Goal: Obtain resource: Download file/media

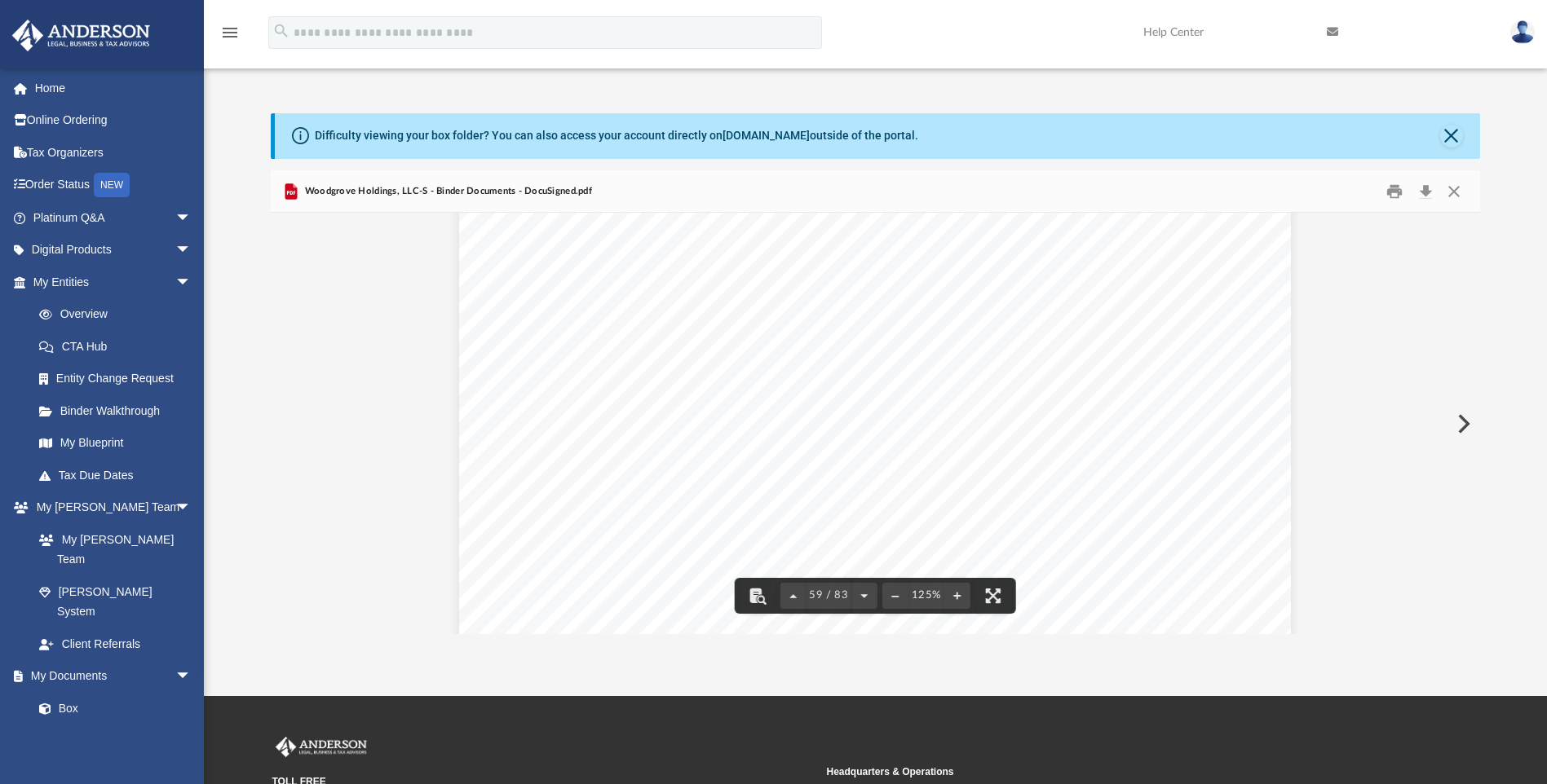
scroll to position [63737, 0]
click at [322, 194] on span "Woodgrove Holdings, LLC-S - Binder Documents - DocuSigned.pdf" at bounding box center [447, 192] width 290 height 15
click at [72, 273] on link "My Entities arrow_drop_down" at bounding box center [114, 282] width 205 height 33
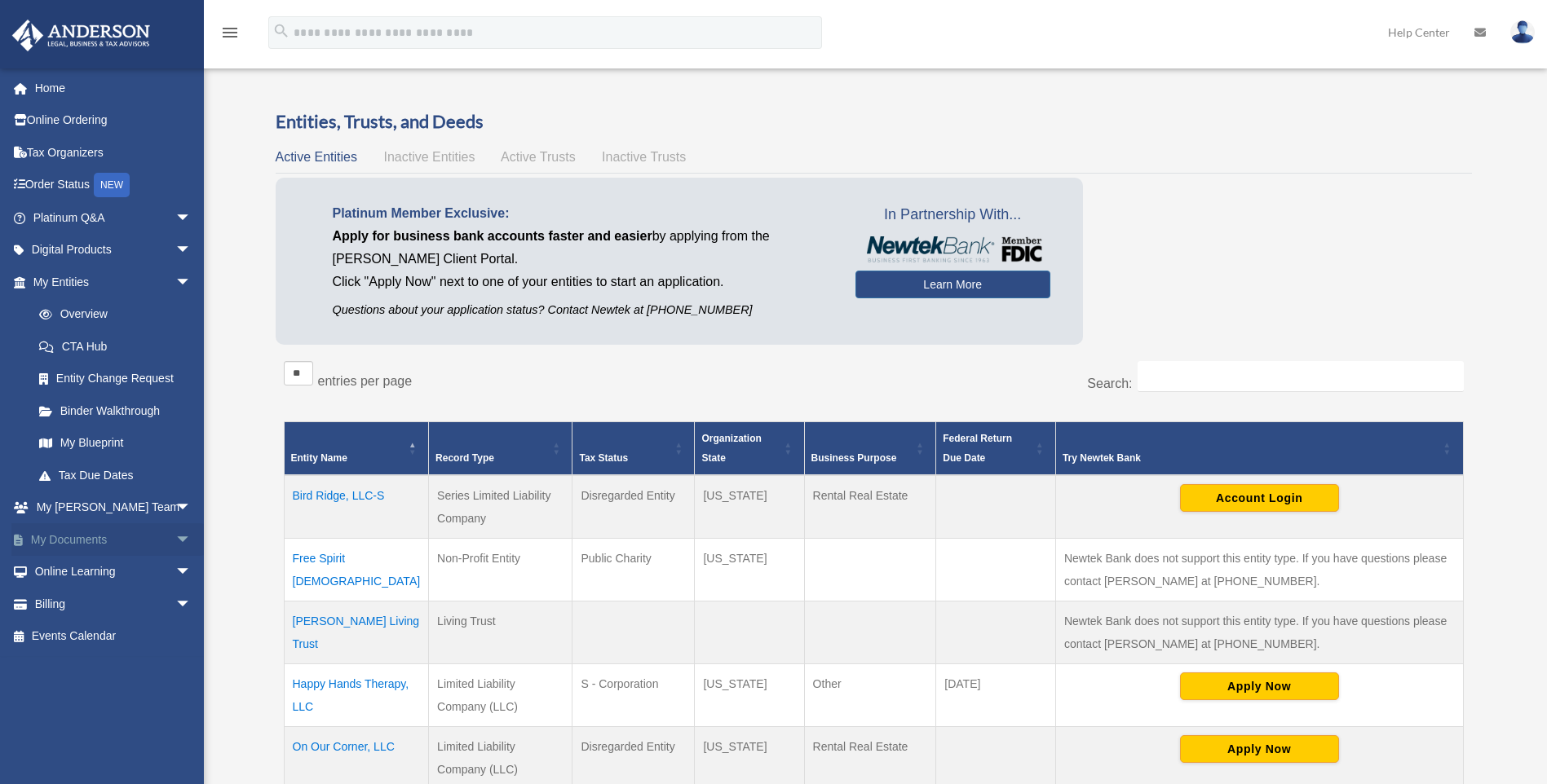
click at [106, 533] on link "My Documents arrow_drop_down" at bounding box center [114, 539] width 205 height 33
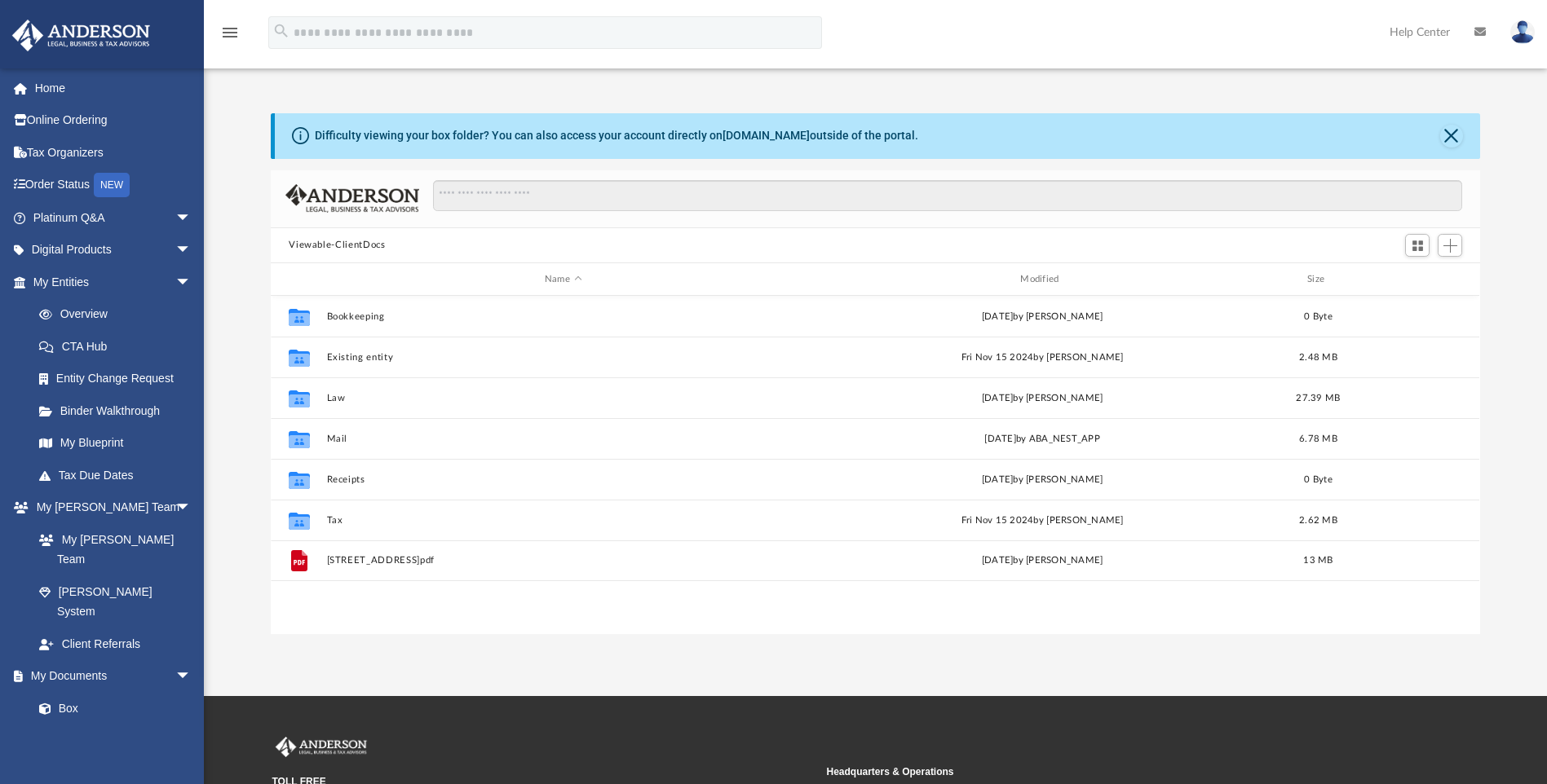
scroll to position [359, 1197]
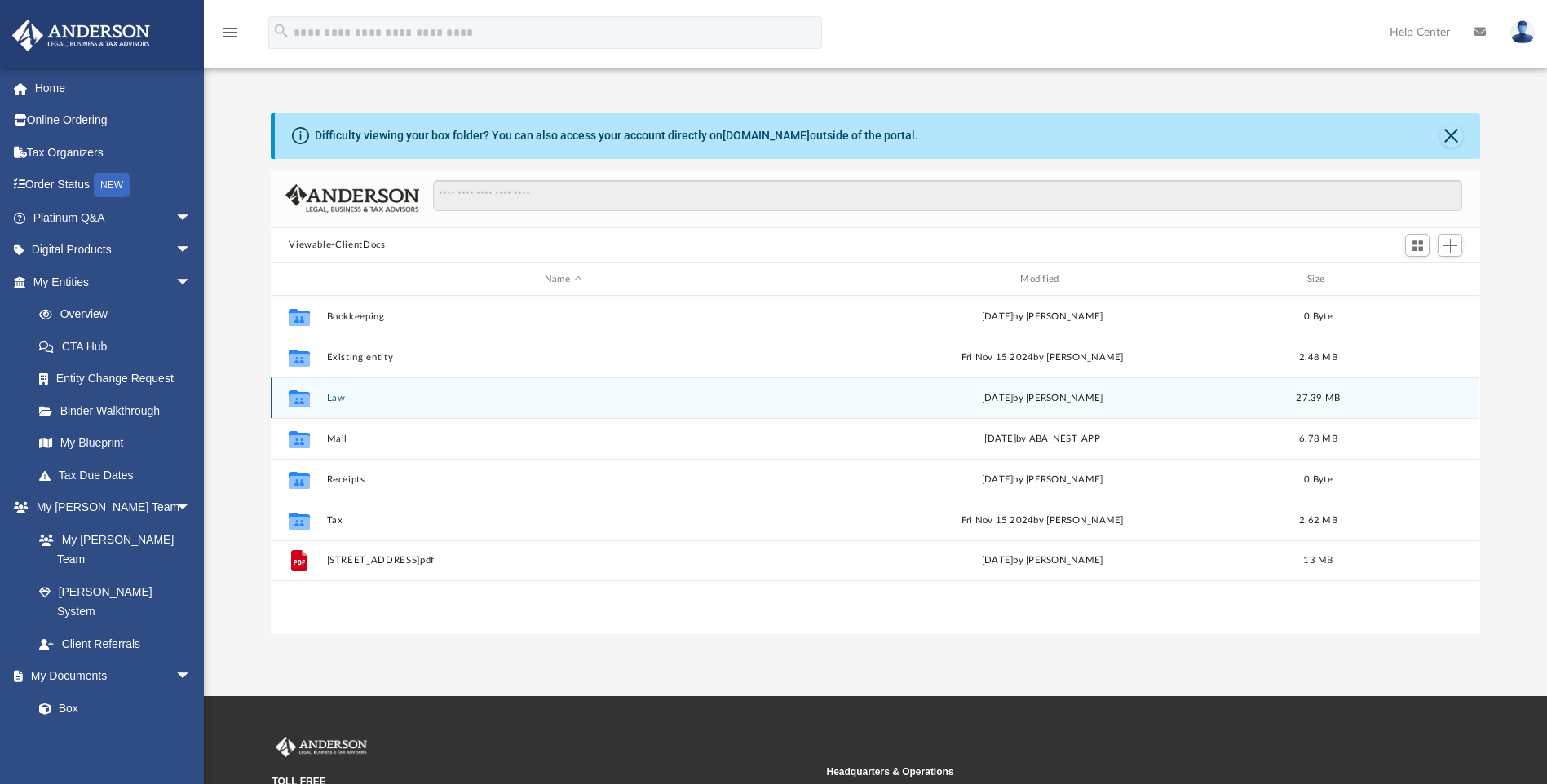
click at [333, 400] on button "Law" at bounding box center [563, 398] width 472 height 11
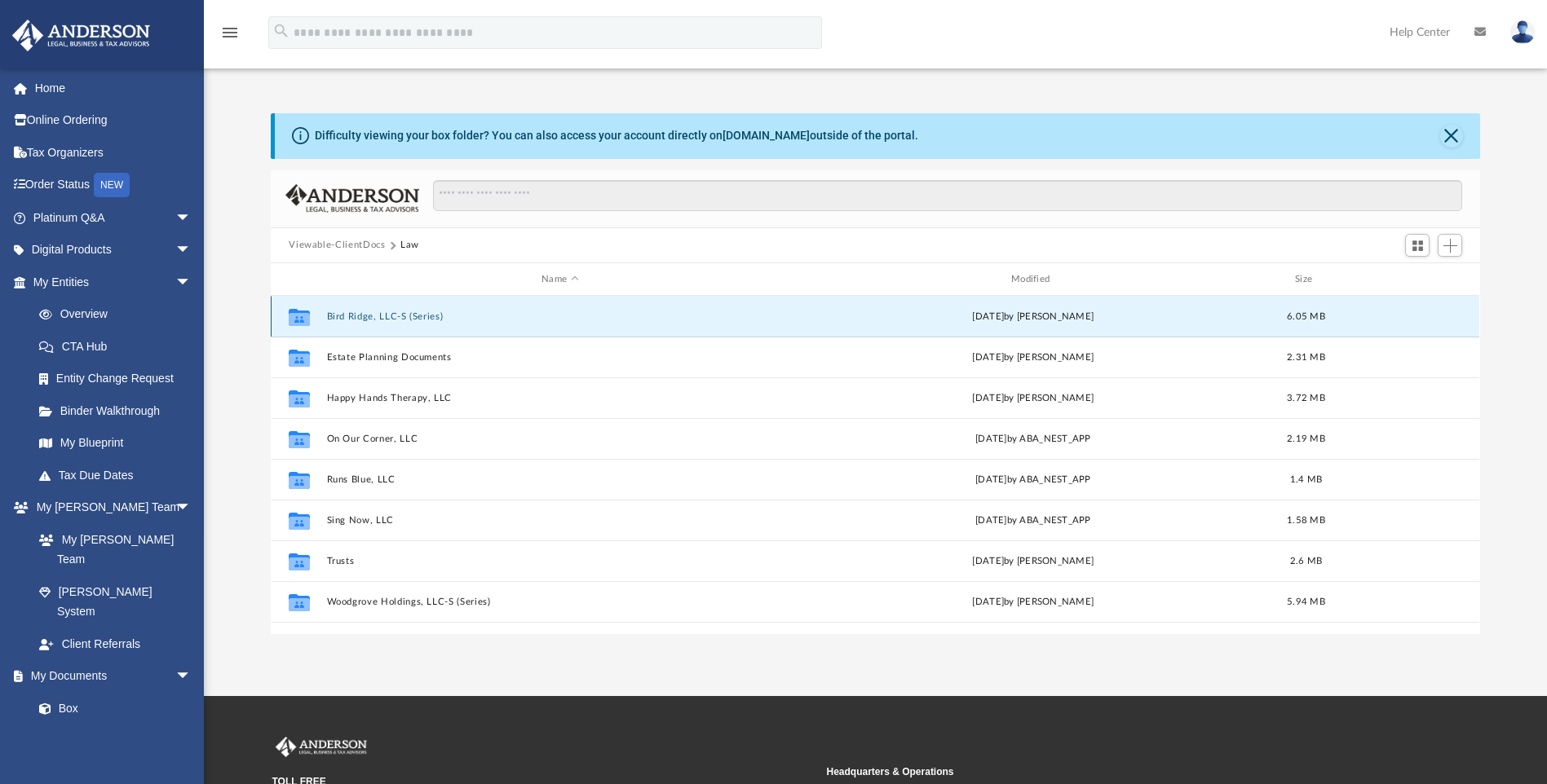
click at [385, 313] on button "Bird Ridge, LLC-S (Series)" at bounding box center [560, 317] width 467 height 11
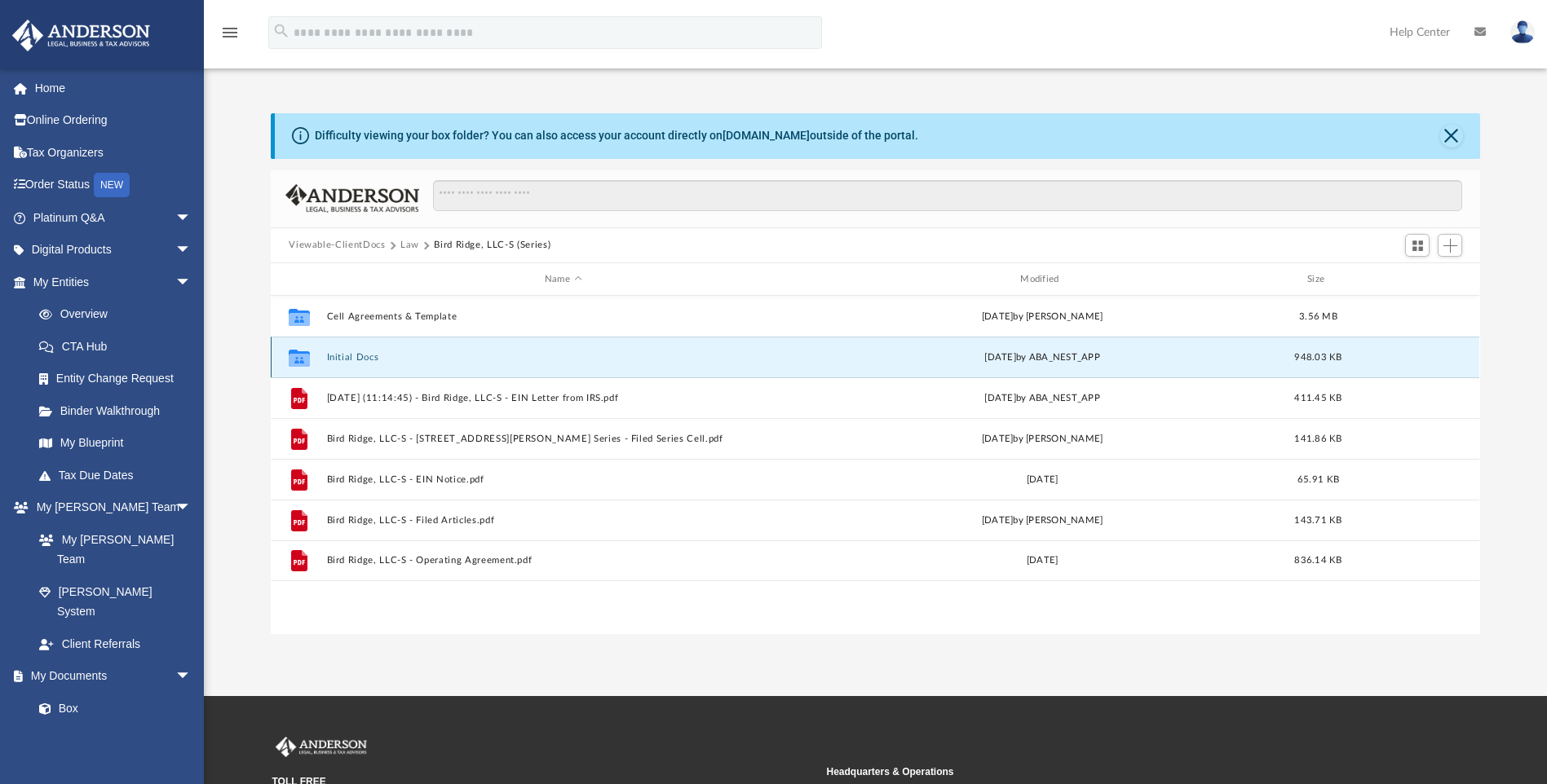
click at [358, 358] on button "Initial Docs" at bounding box center [563, 358] width 472 height 11
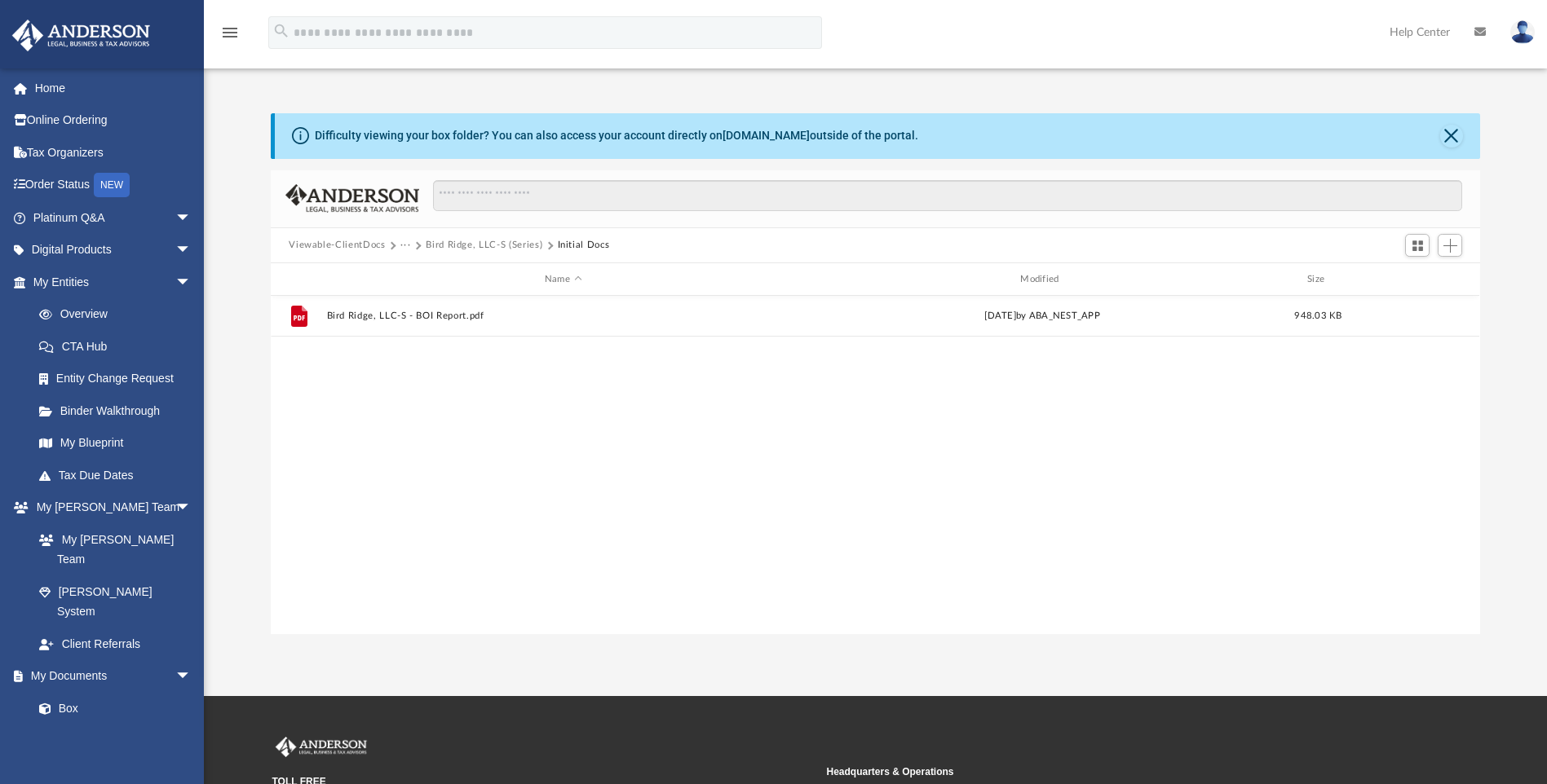
click at [463, 241] on button "Bird Ridge, LLC-S (Series)" at bounding box center [484, 246] width 117 height 15
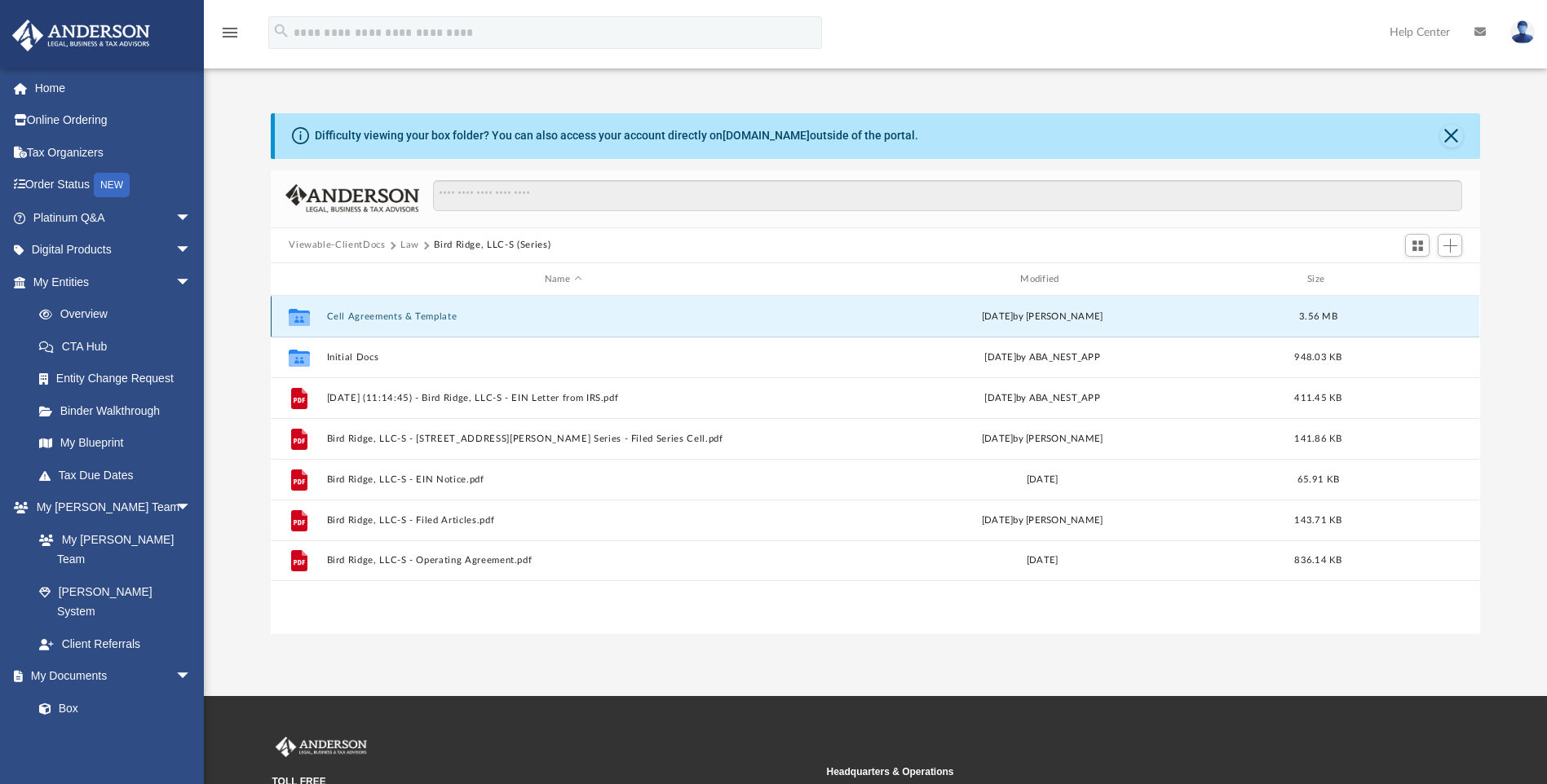
click at [399, 319] on button "Cell Agreements & Template" at bounding box center [563, 317] width 472 height 11
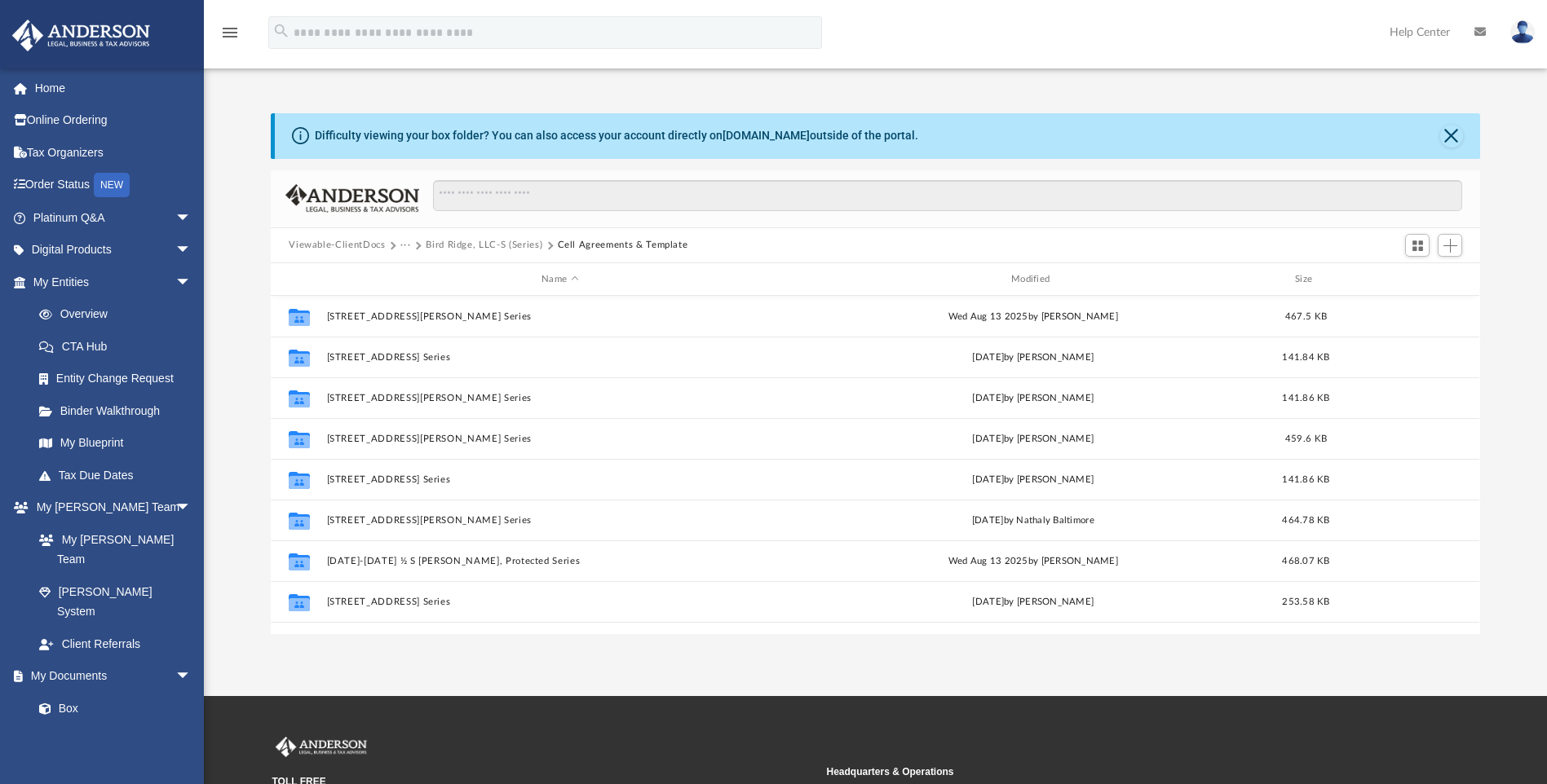
click at [500, 246] on button "Bird Ridge, LLC-S (Series)" at bounding box center [484, 246] width 117 height 15
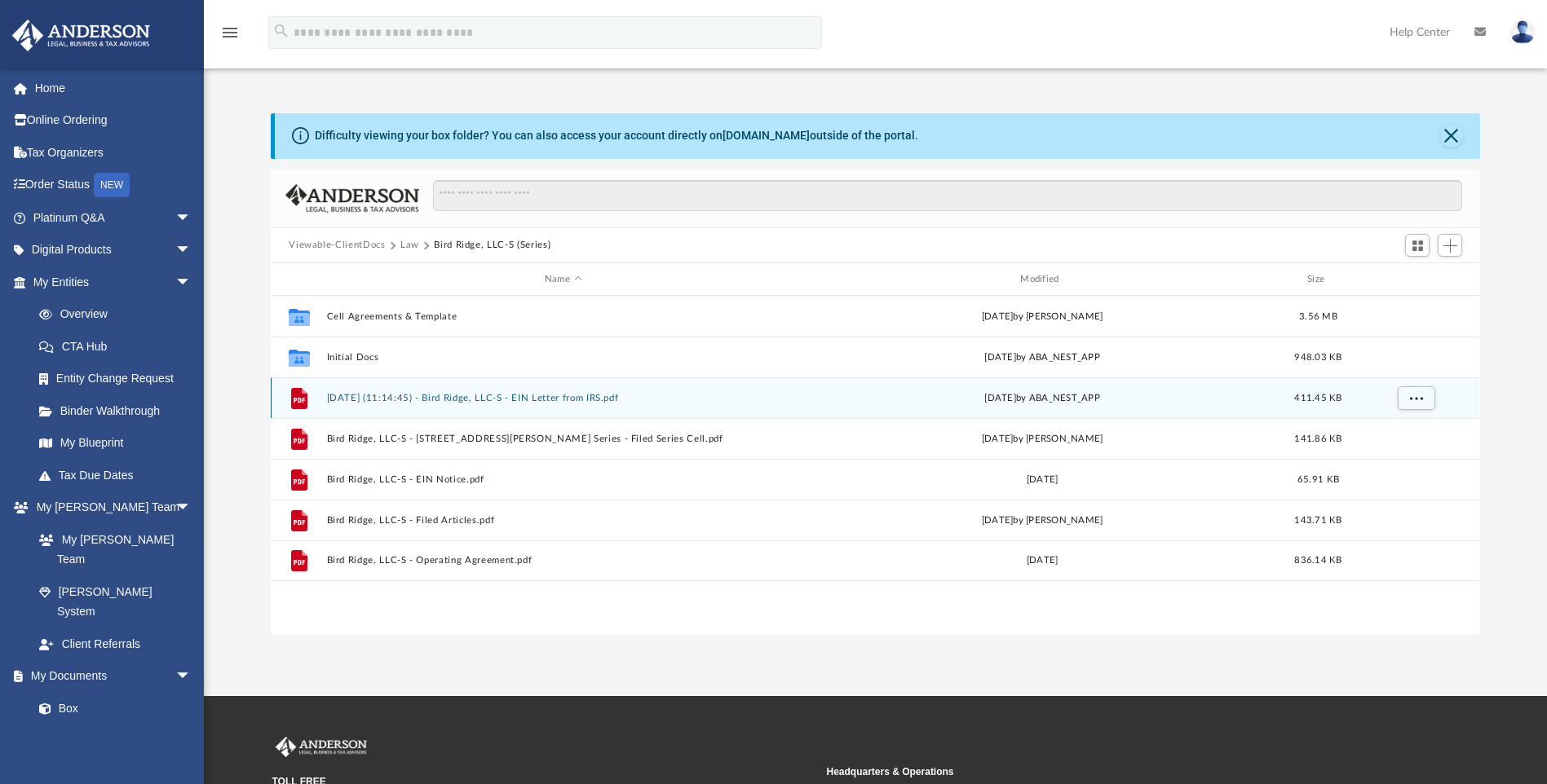
click at [459, 400] on button "[DATE] (11:14:45) - Bird Ridge, LLC-S - EIN Letter from IRS.pdf" at bounding box center [563, 398] width 472 height 11
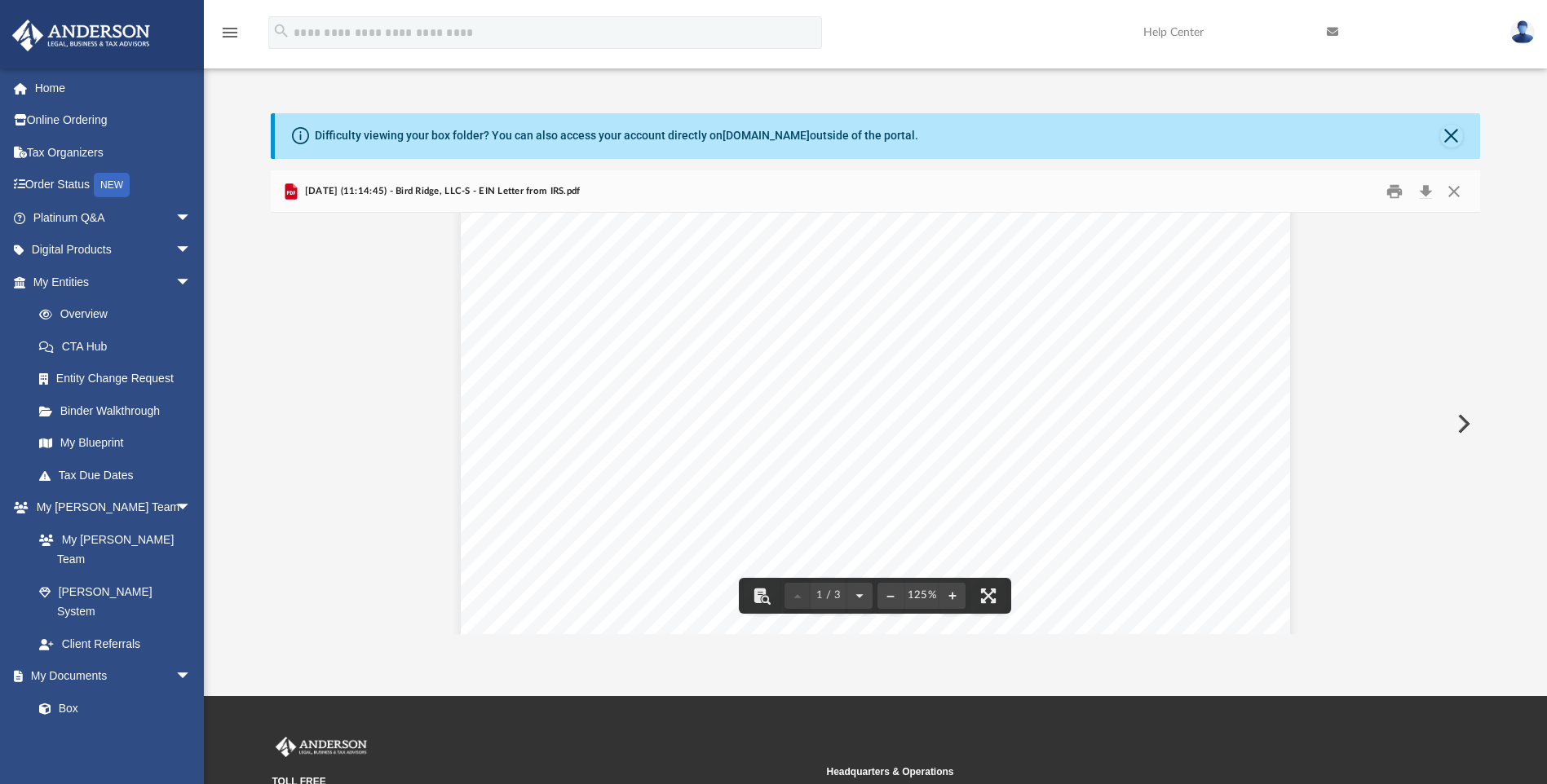
scroll to position [0, 0]
click at [344, 187] on span "[DATE] (11:14:45) - Bird Ridge, LLC-S - EIN Letter from IRS.pdf" at bounding box center [440, 192] width 279 height 15
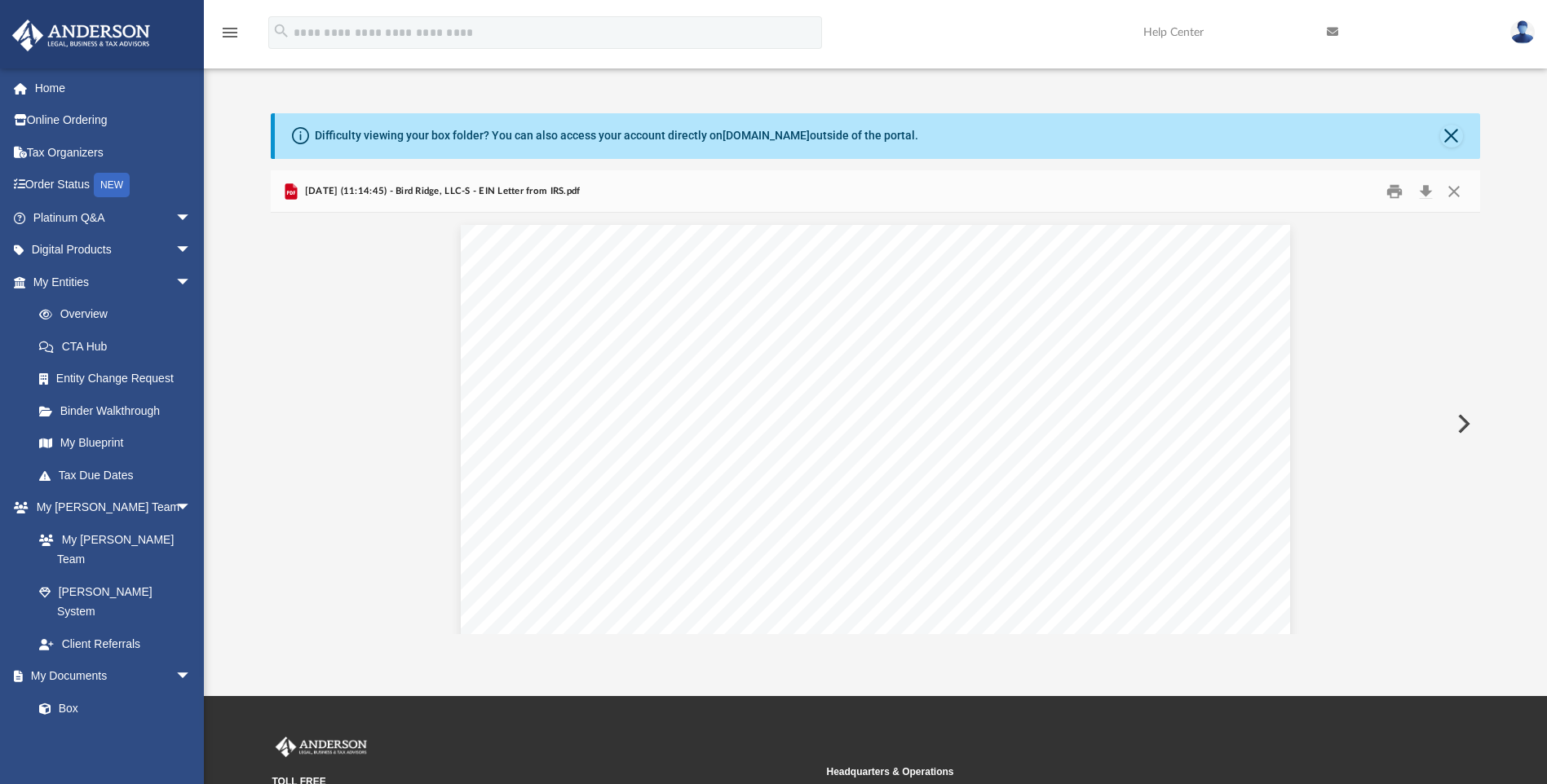
click at [523, 191] on span "[DATE] (11:14:45) - Bird Ridge, LLC-S - EIN Letter from IRS.pdf" at bounding box center [440, 192] width 279 height 15
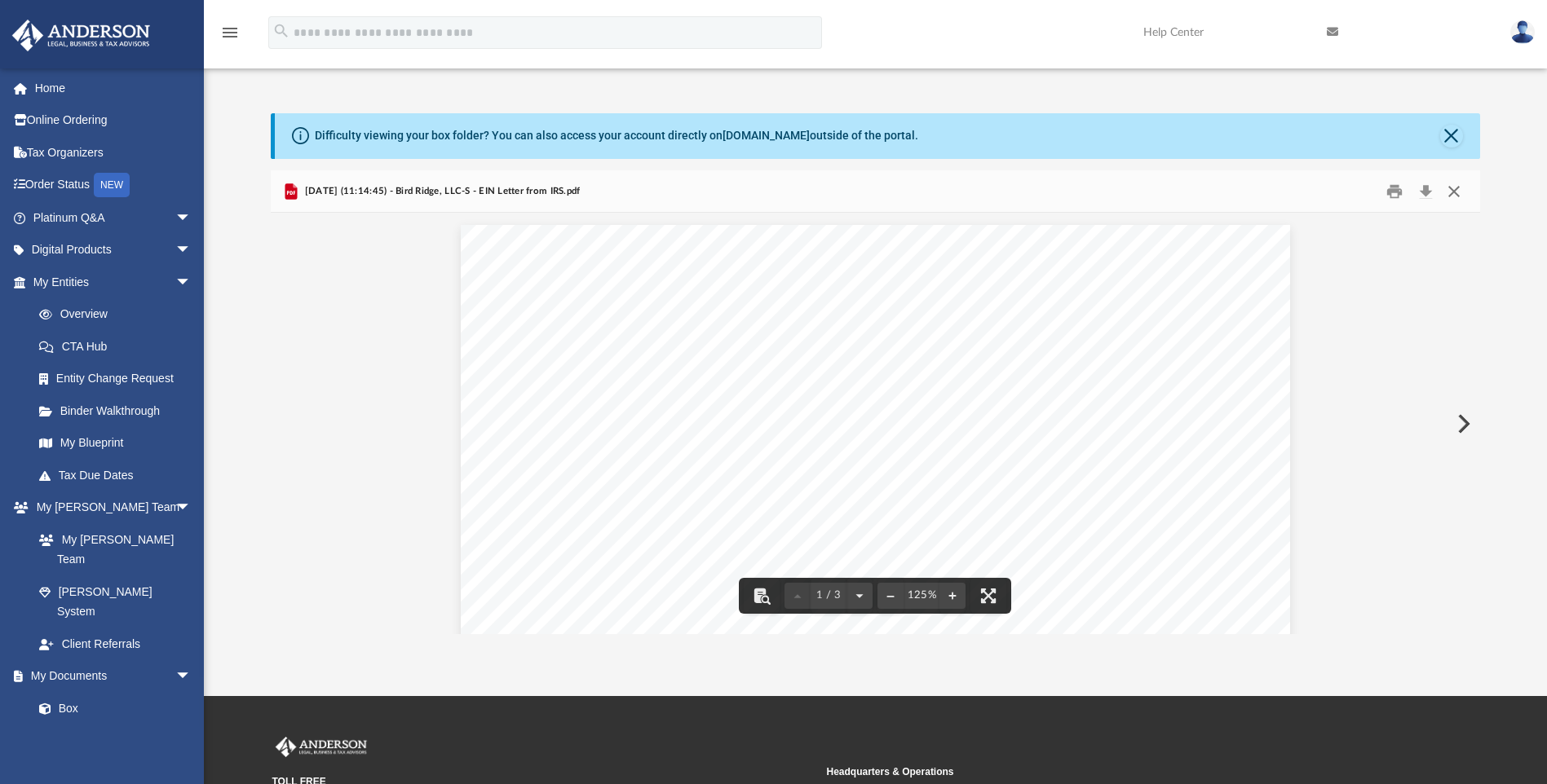
click at [1453, 193] on button "Close" at bounding box center [1454, 192] width 29 height 26
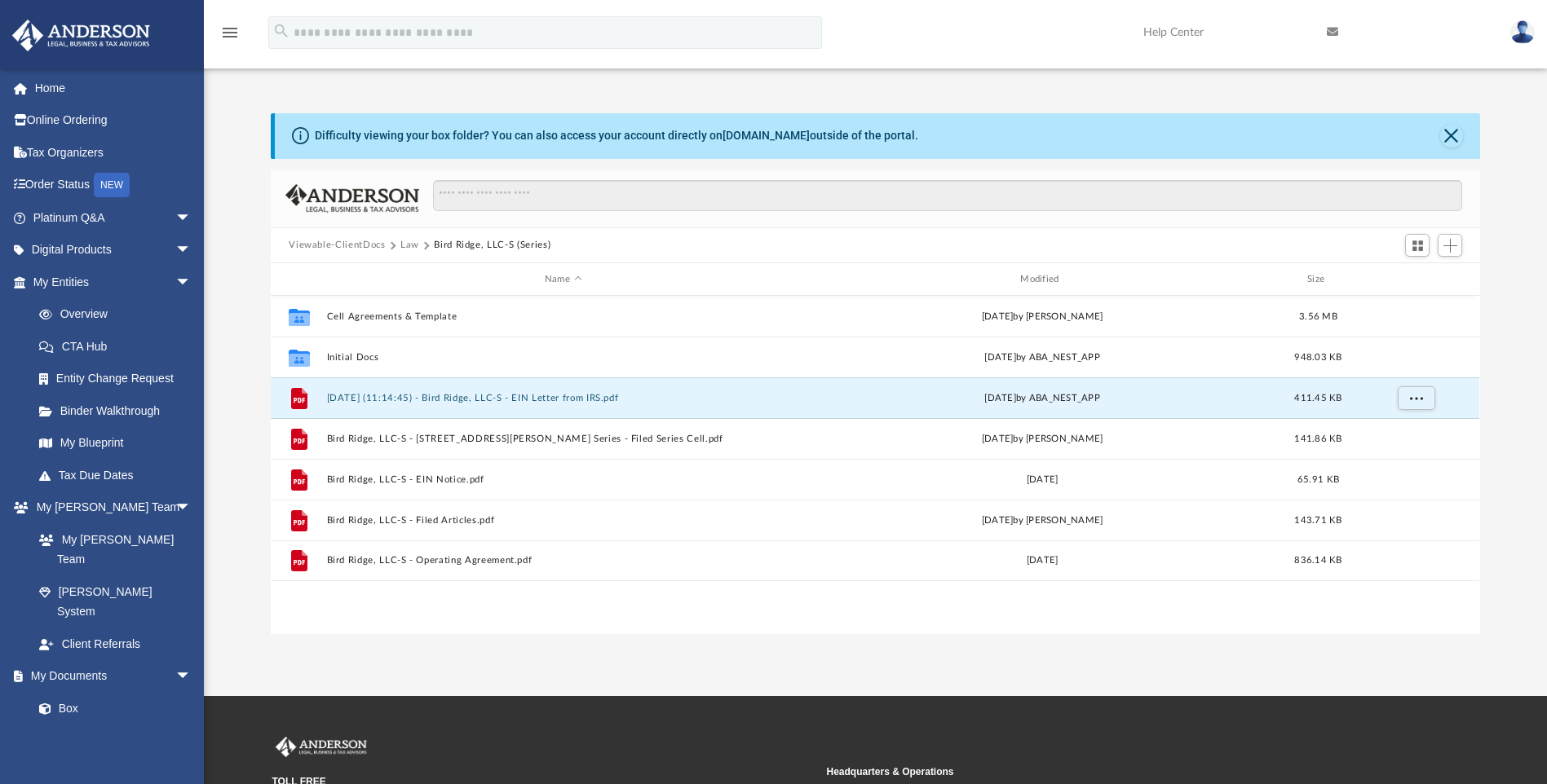
click at [403, 247] on button "Law" at bounding box center [409, 246] width 19 height 15
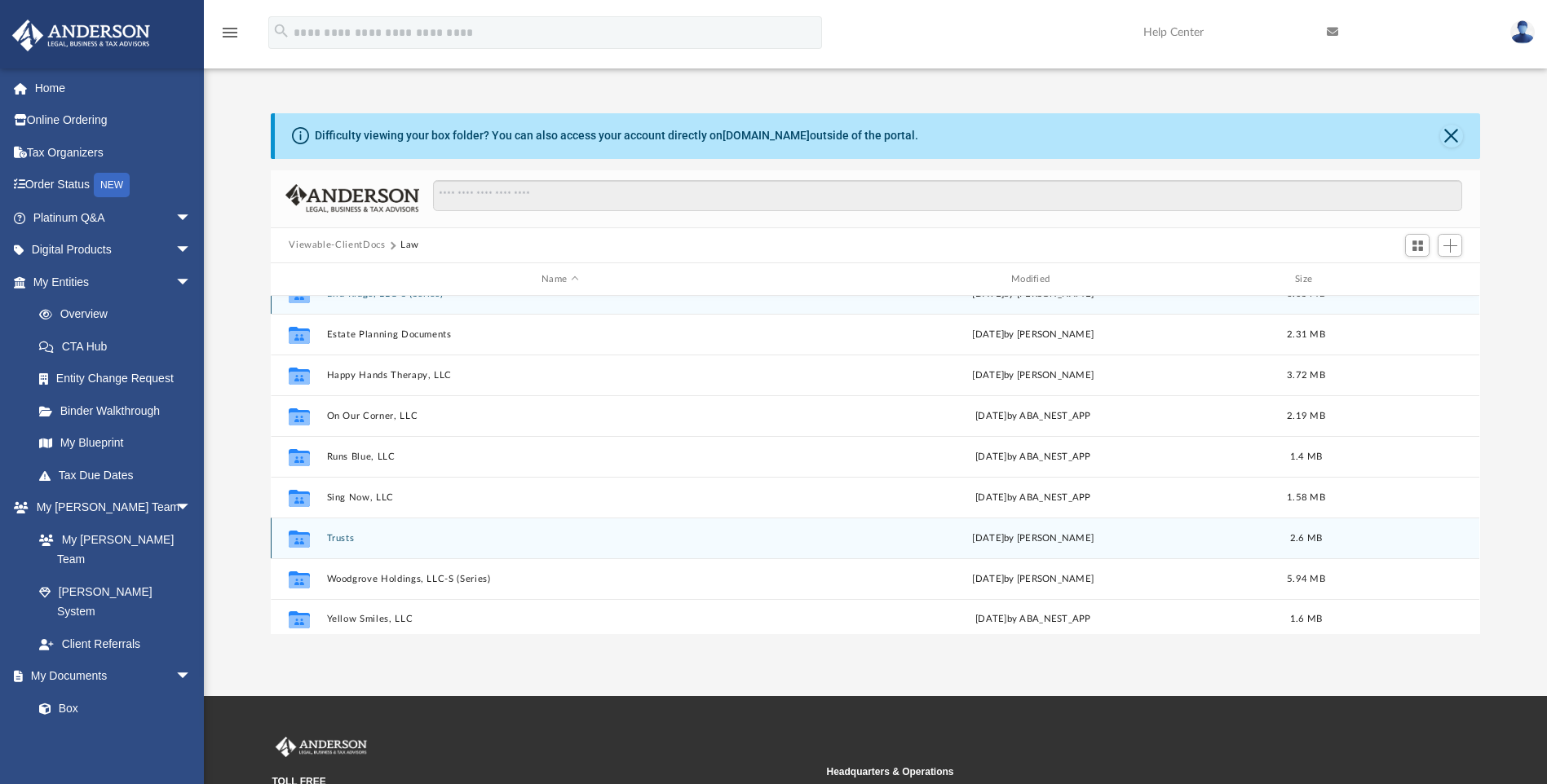
scroll to position [29, 0]
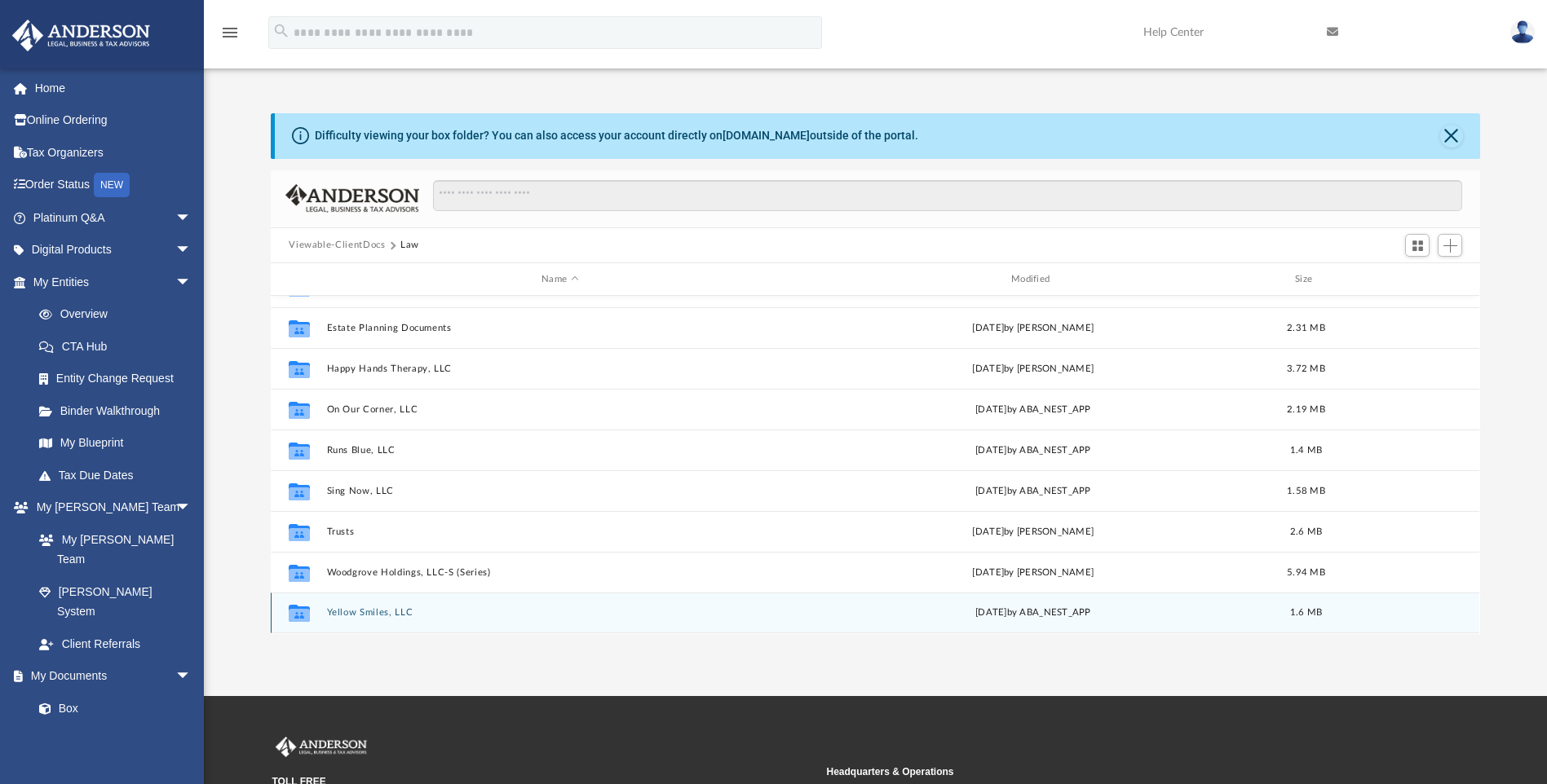
click at [387, 612] on button "Yellow Smiles, LLC" at bounding box center [560, 613] width 467 height 11
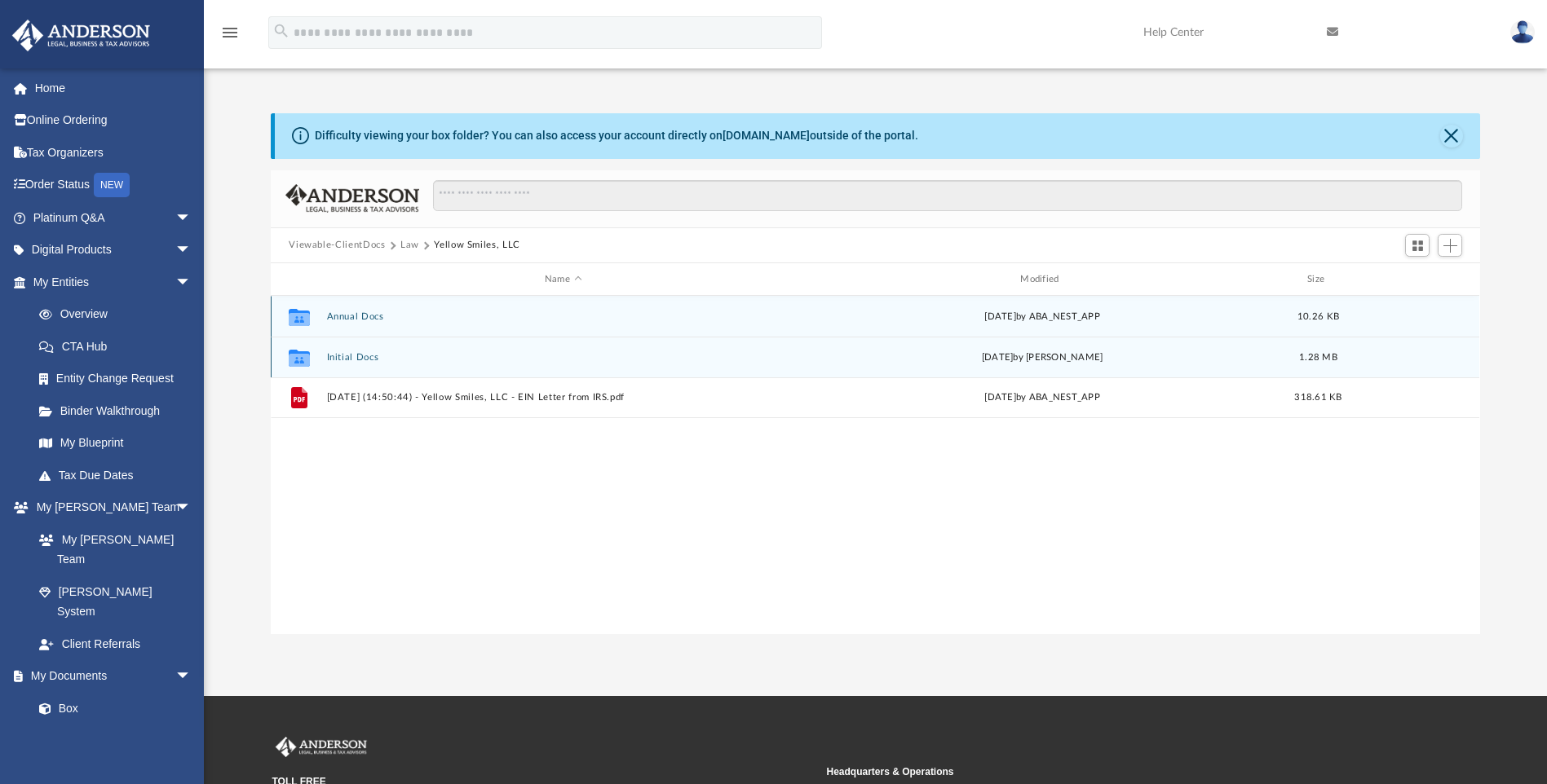
scroll to position [0, 0]
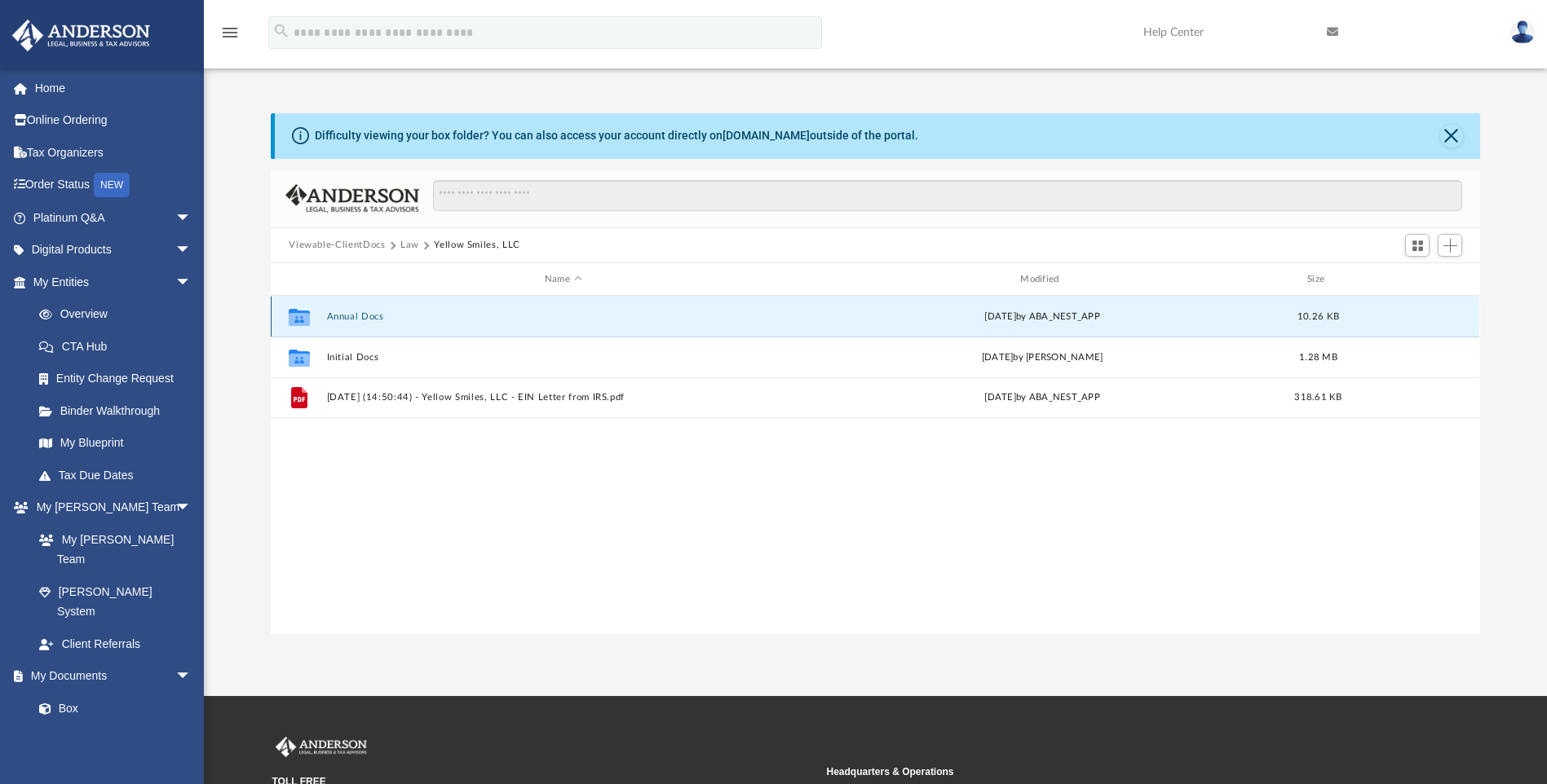
click at [366, 319] on button "Annual Docs" at bounding box center [563, 317] width 472 height 11
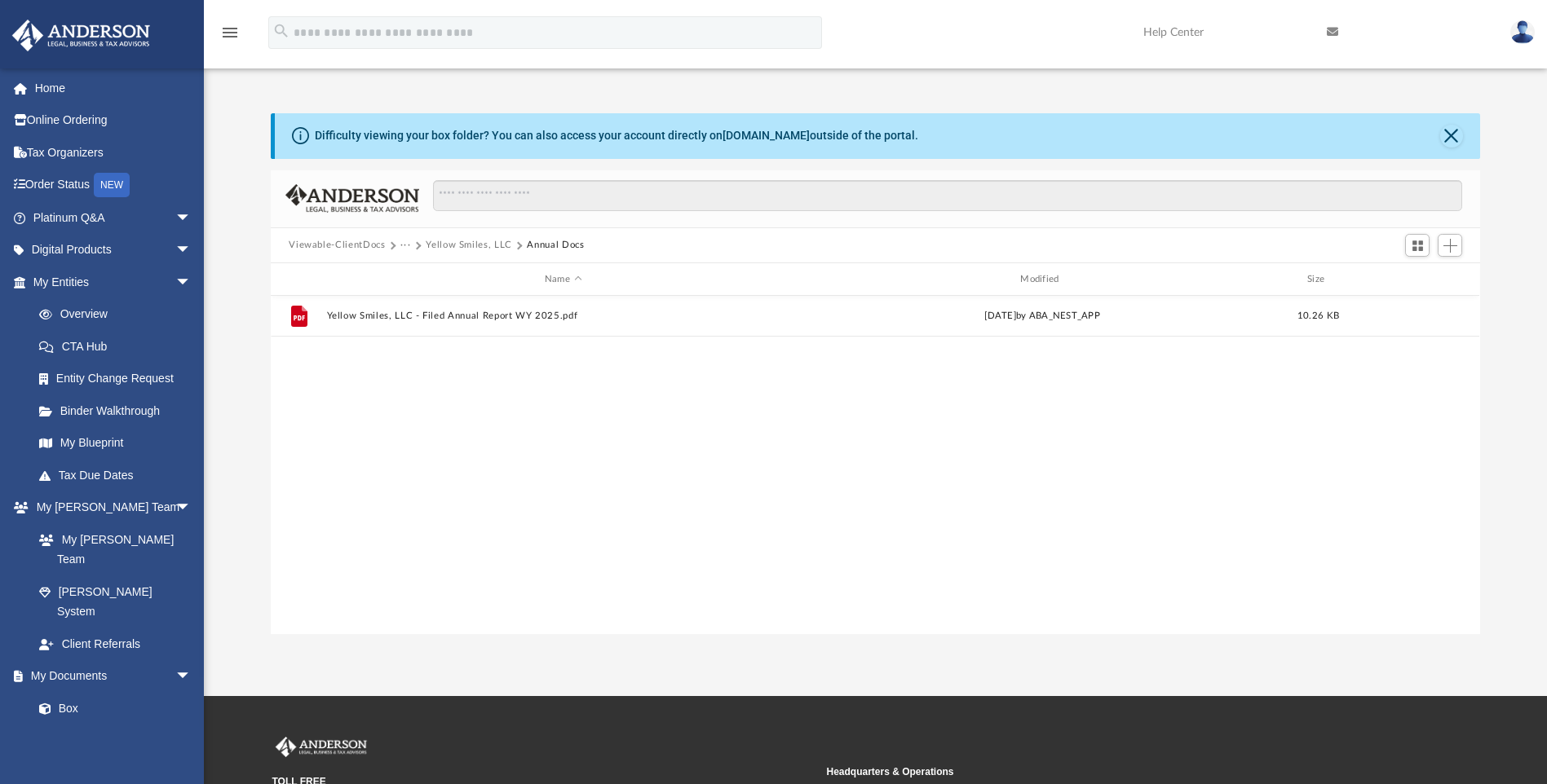
click at [483, 241] on button "Yellow Smiles, LLC" at bounding box center [468, 246] width 87 height 15
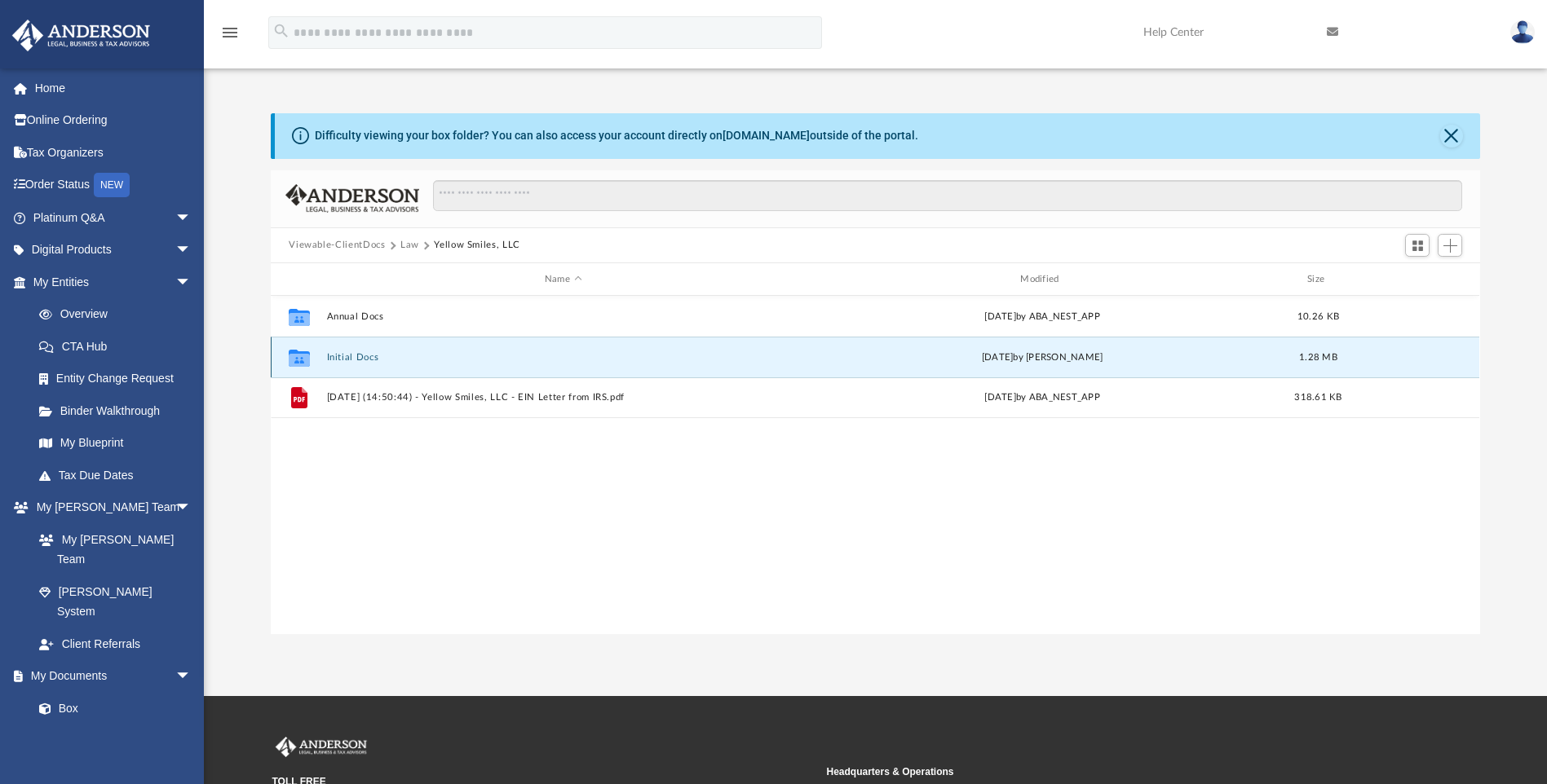
click at [327, 357] on button "Initial Docs" at bounding box center [563, 358] width 472 height 11
click at [461, 354] on button "Yellow Smiles, LLC - EIN Notice.pdf" at bounding box center [563, 358] width 472 height 11
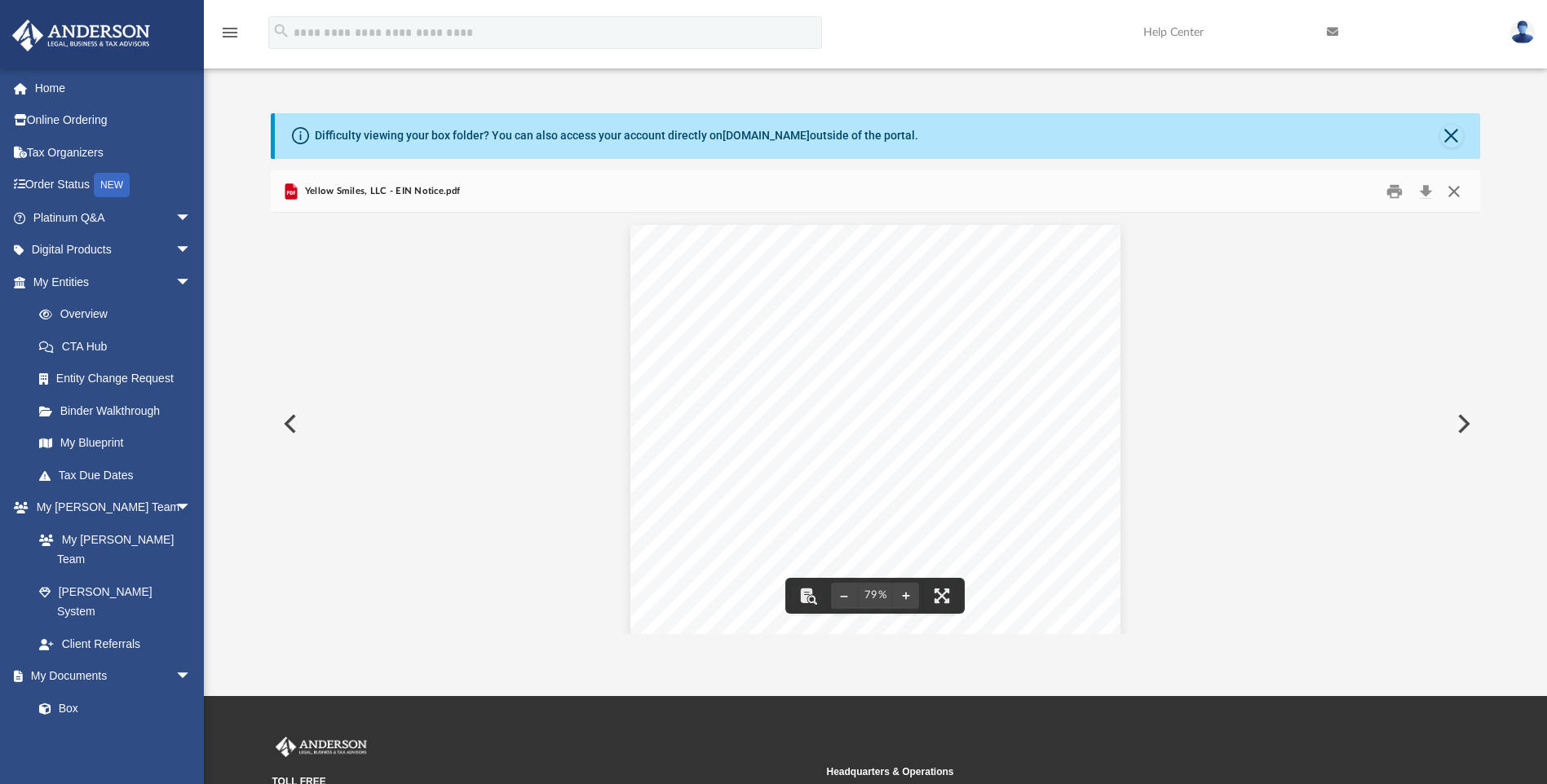
click at [1459, 194] on button "Close" at bounding box center [1454, 192] width 29 height 26
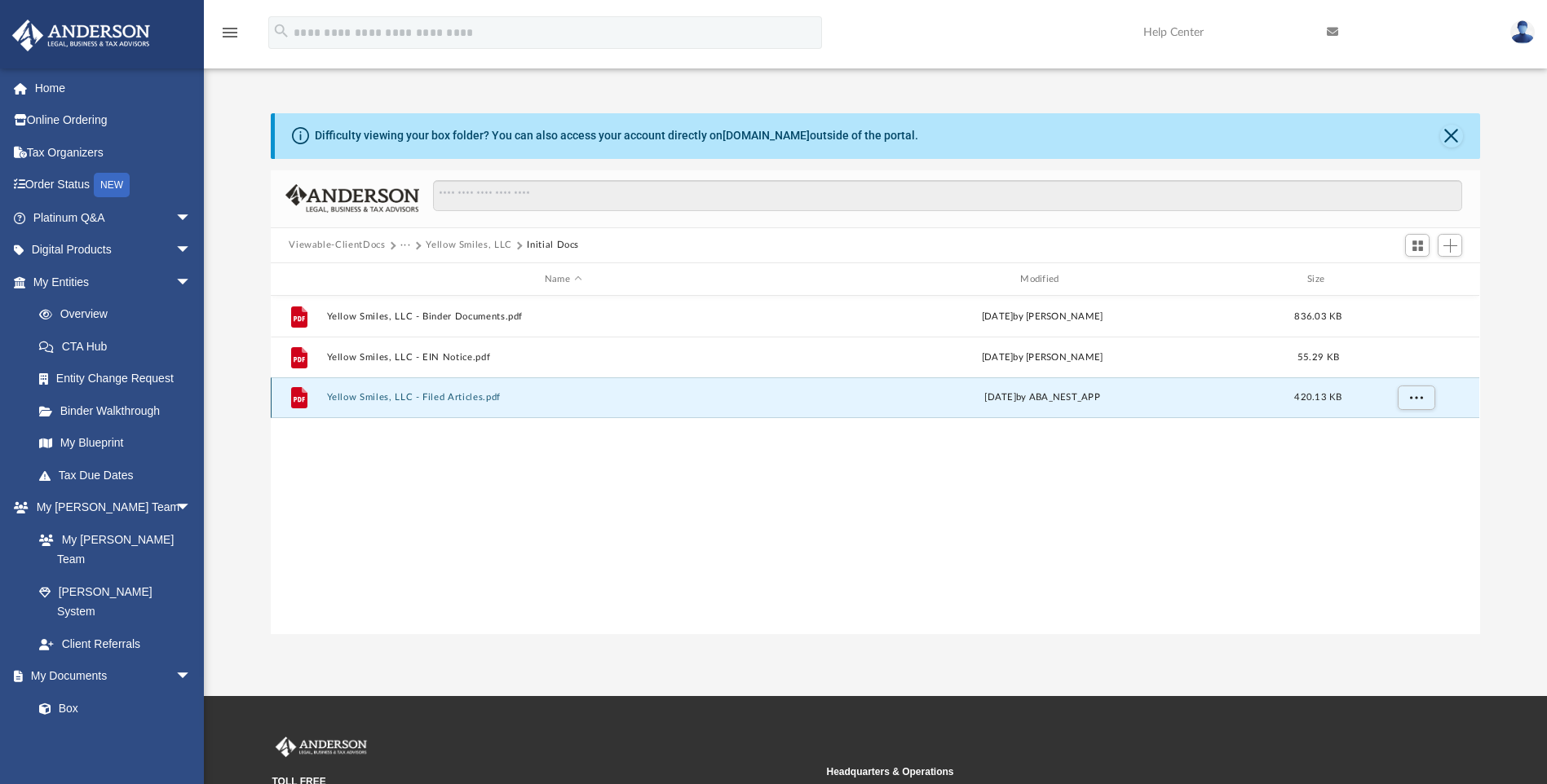
click at [417, 392] on button "Yellow Smiles, LLC - Filed Articles.pdf" at bounding box center [563, 398] width 472 height 11
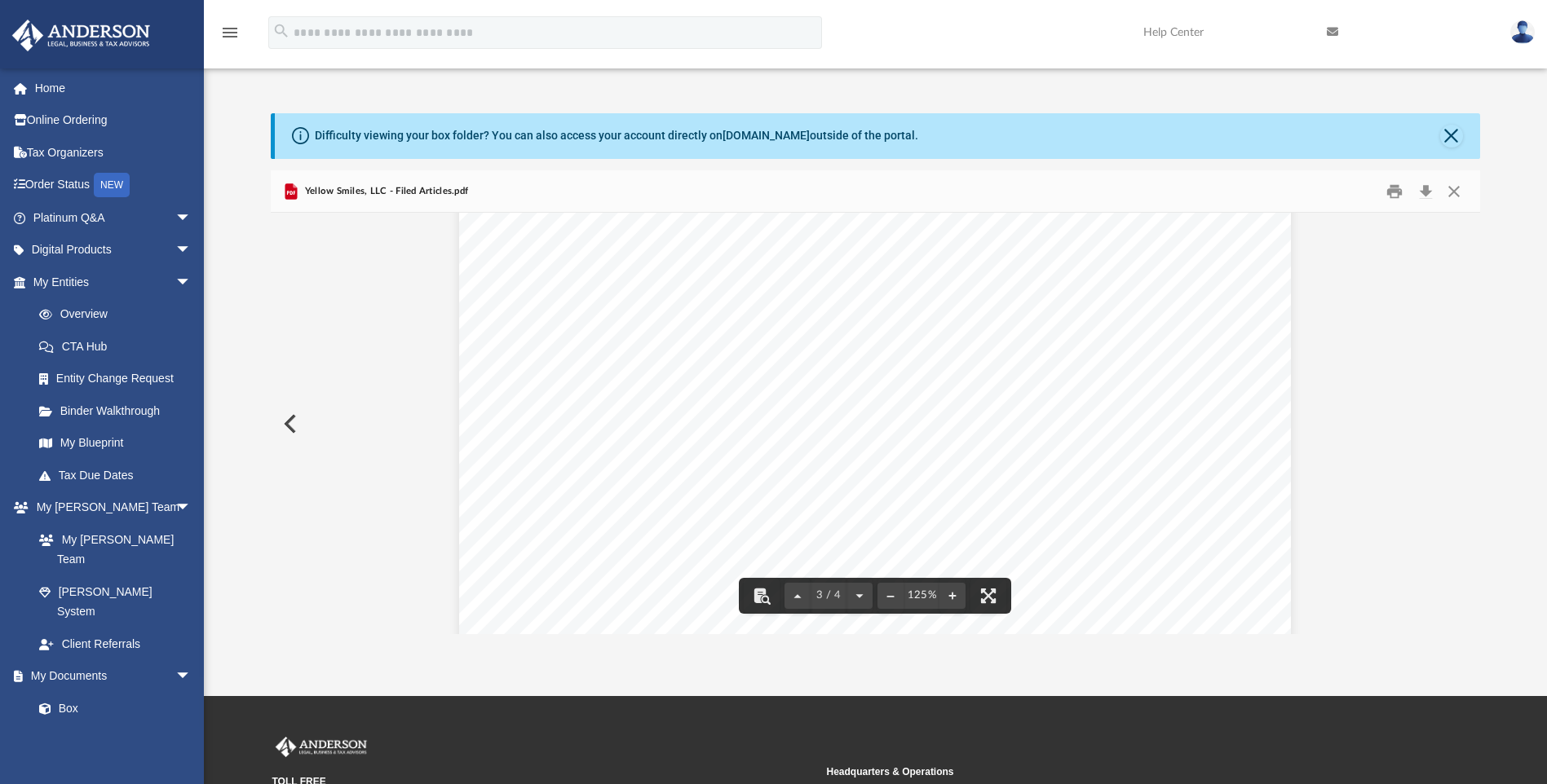
scroll to position [2445, 0]
click at [1452, 190] on button "Close" at bounding box center [1454, 192] width 29 height 26
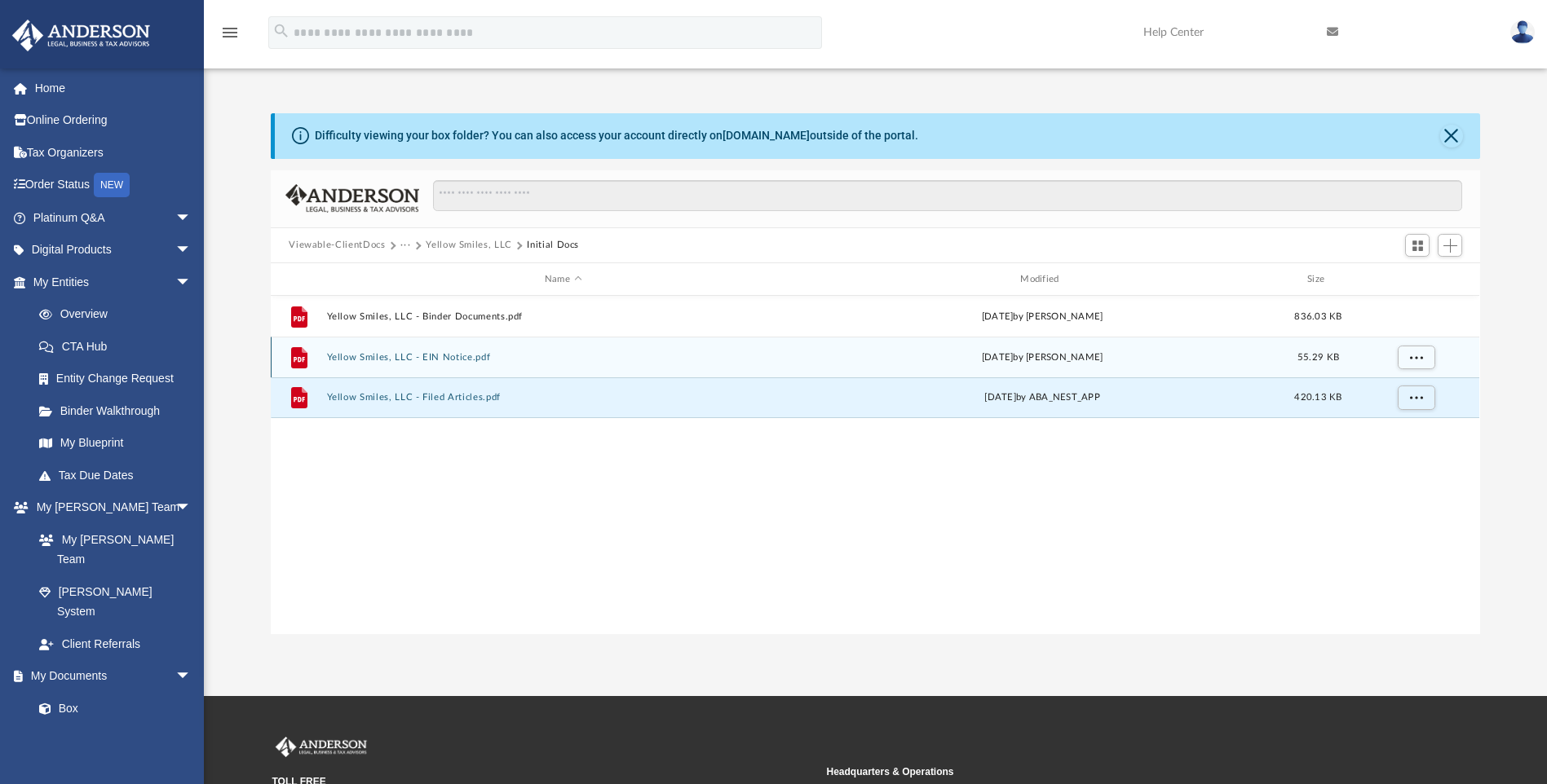
click at [409, 354] on button "Yellow Smiles, LLC - EIN Notice.pdf" at bounding box center [563, 358] width 472 height 11
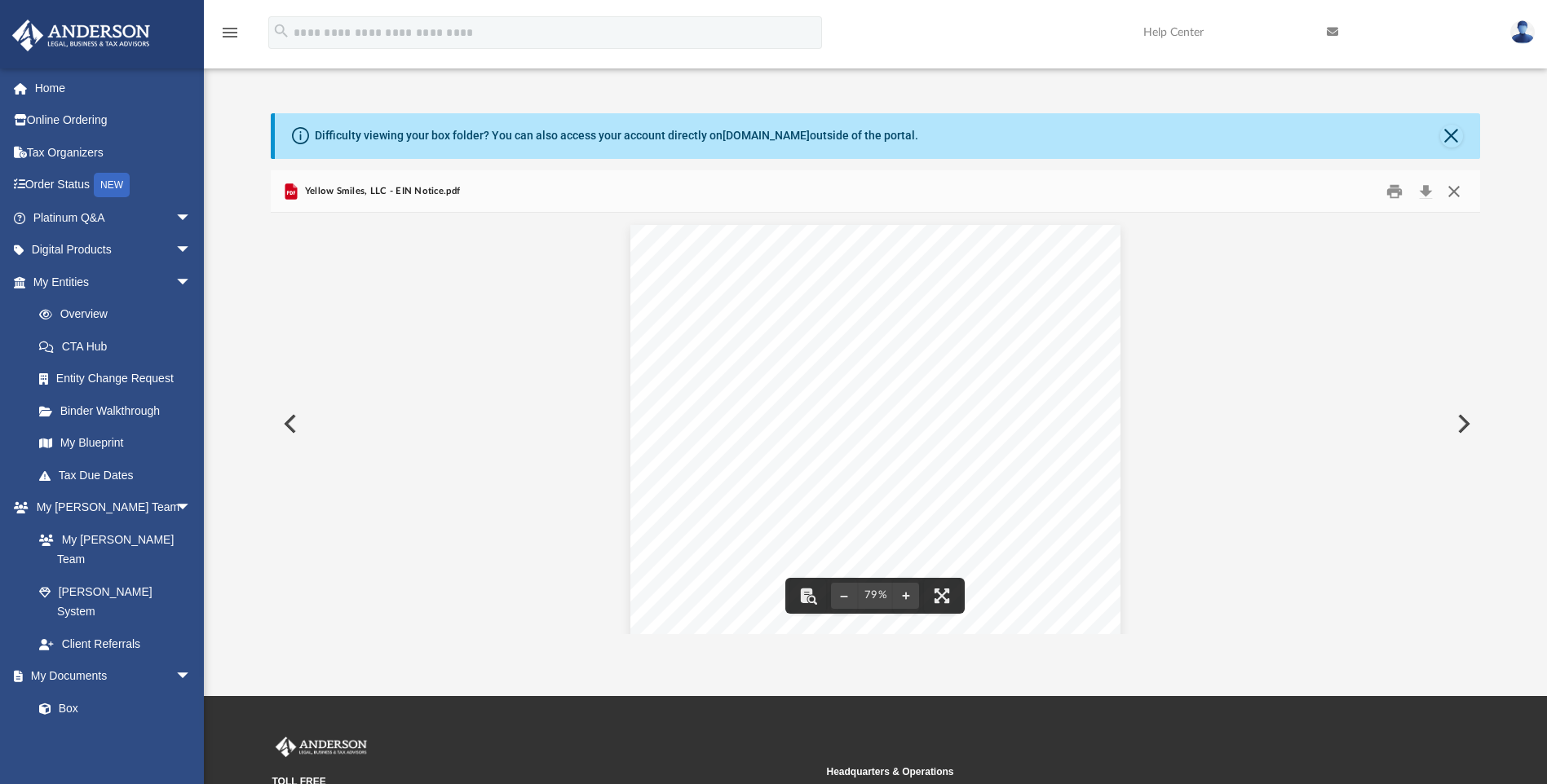
click at [1452, 190] on button "Close" at bounding box center [1454, 192] width 29 height 26
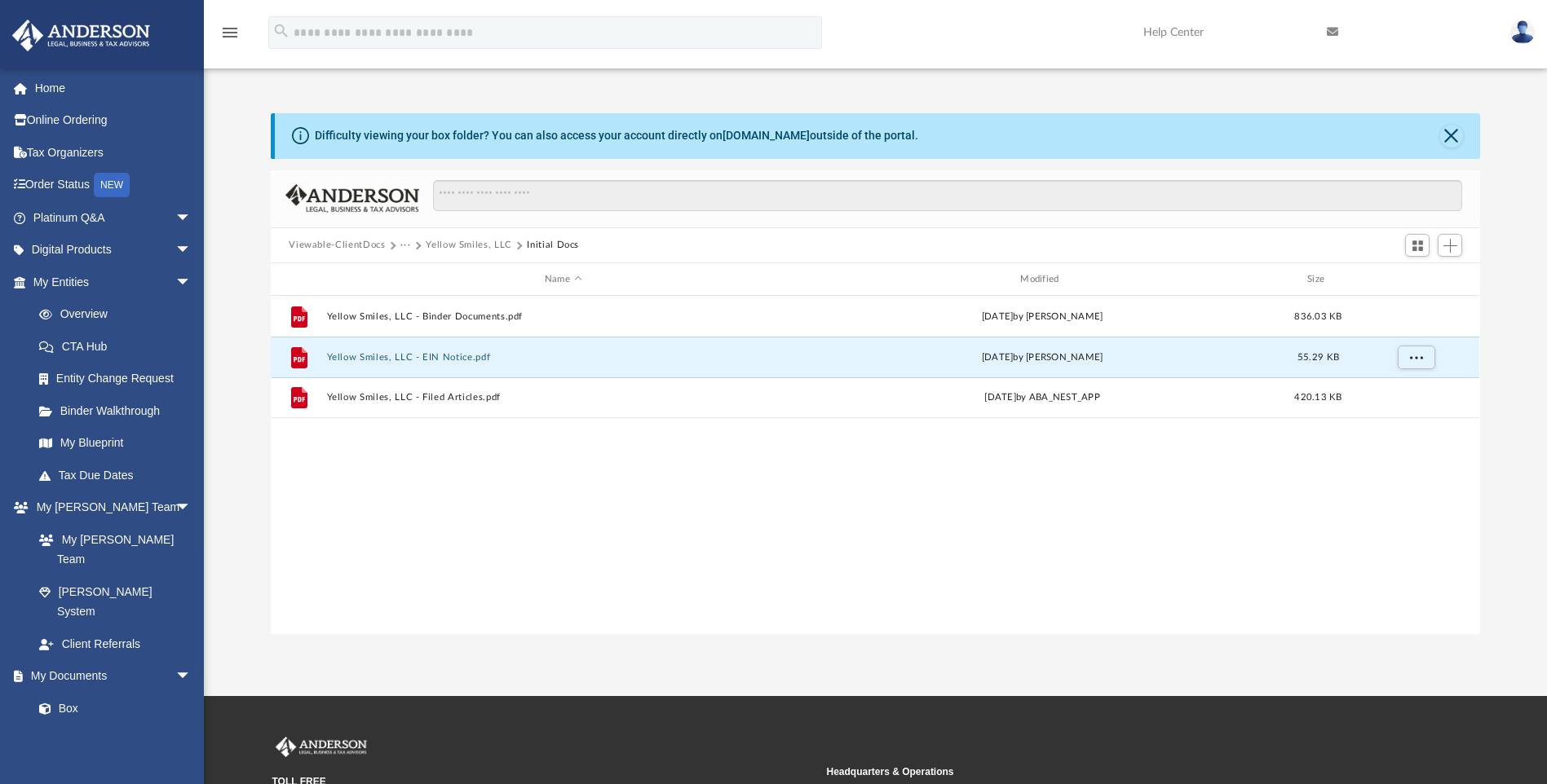
click at [473, 235] on div "Viewable-ClientDocs ··· Yellow Smiles, LLC Initial Docs" at bounding box center [874, 246] width 1208 height 36
click at [474, 241] on button "Yellow Smiles, LLC" at bounding box center [468, 246] width 87 height 15
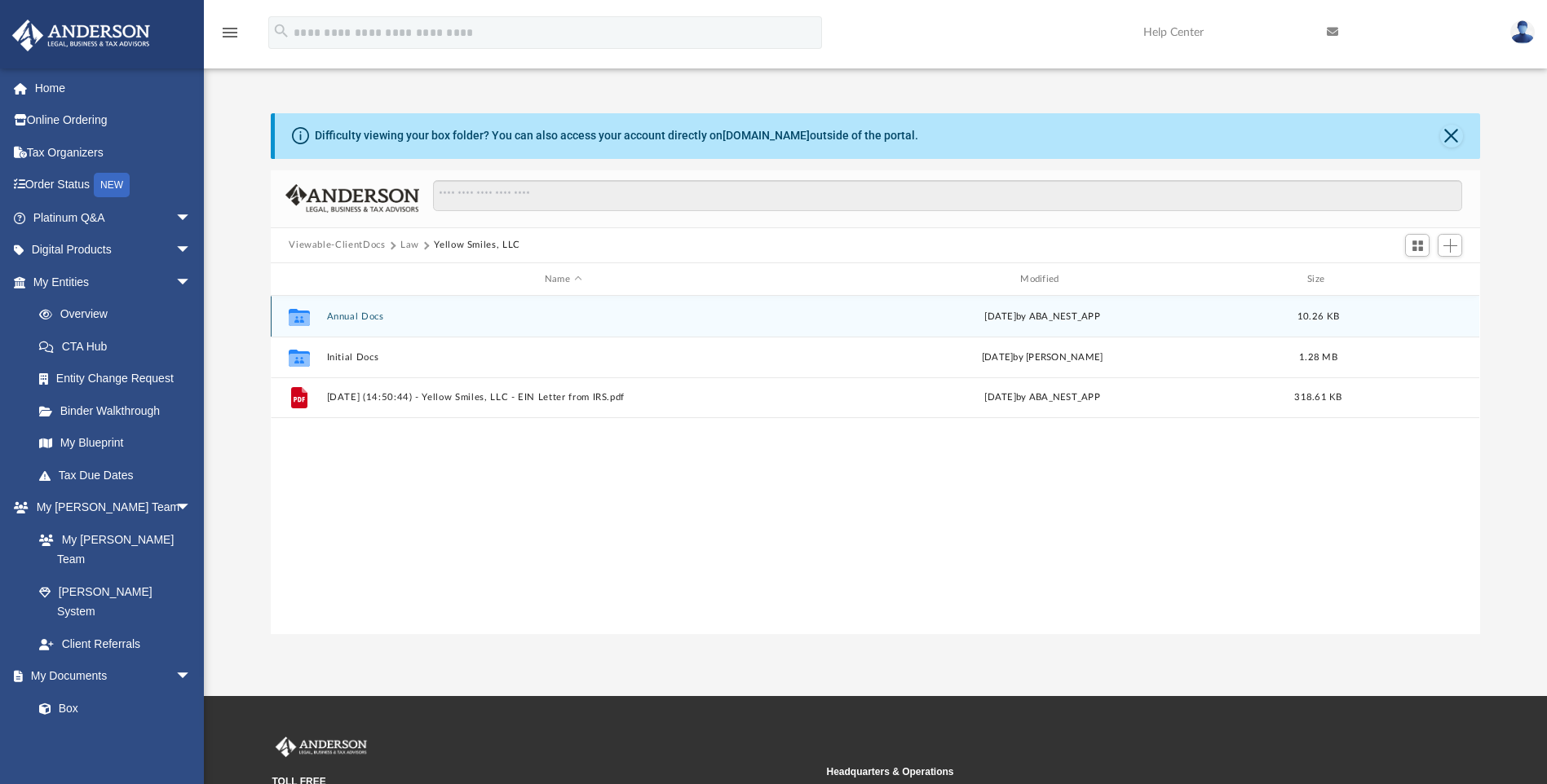
click at [363, 308] on div "Collaborated Folder Annual Docs [DATE] by ABA_NEST_APP 10.26 KB" at bounding box center [874, 316] width 1208 height 41
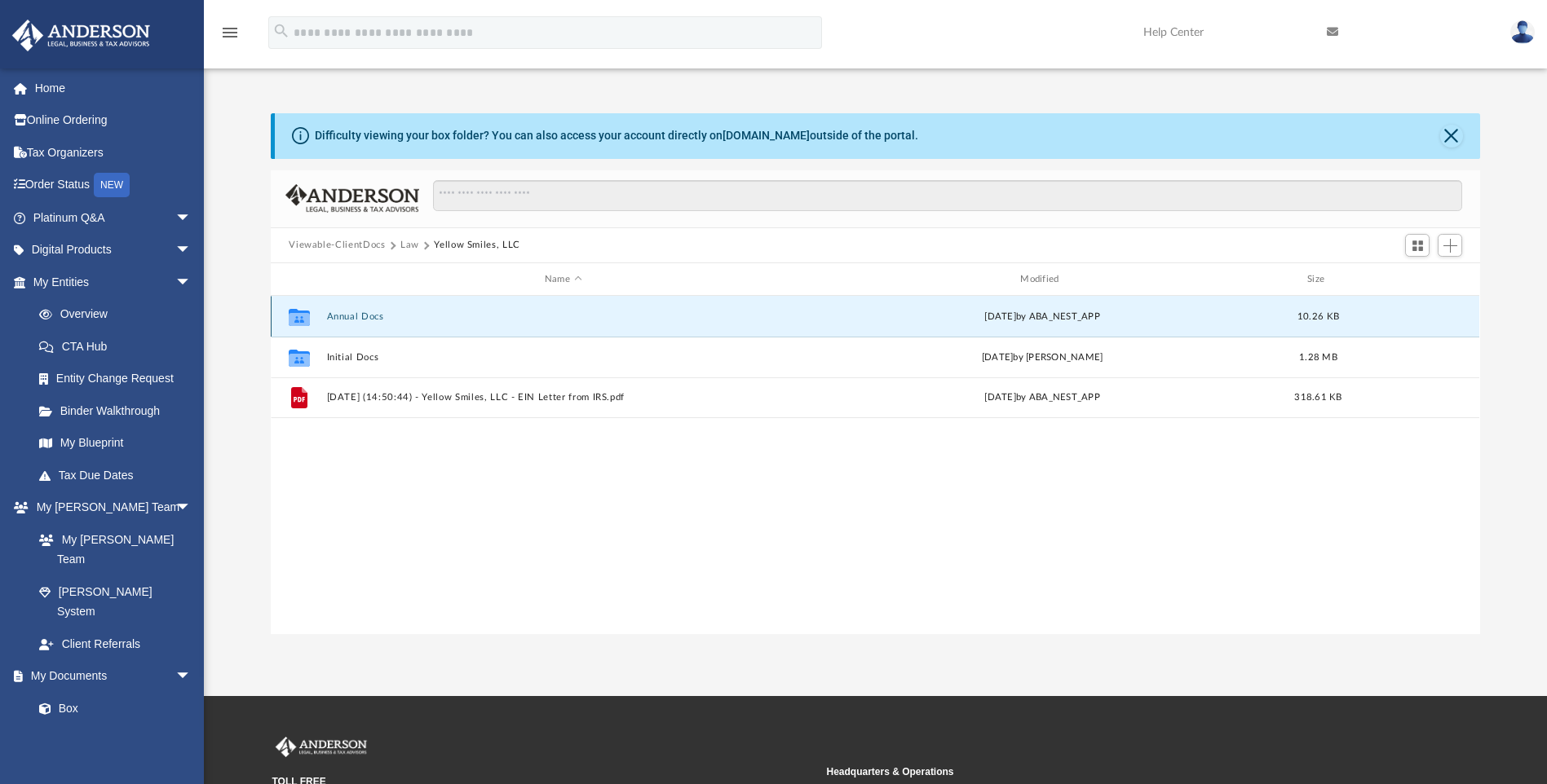
click at [366, 314] on button "Annual Docs" at bounding box center [563, 317] width 472 height 11
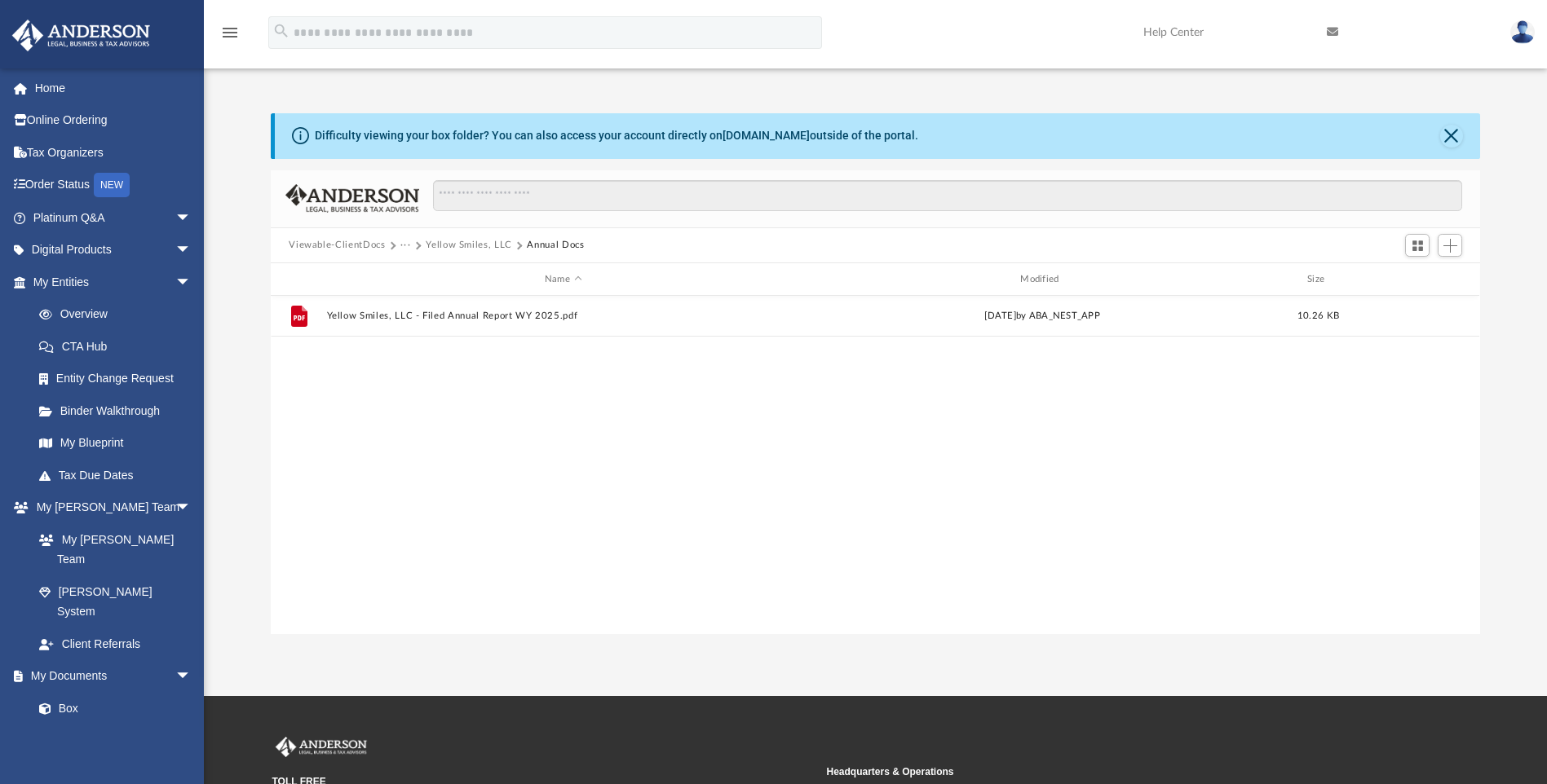
click at [477, 246] on button "Yellow Smiles, LLC" at bounding box center [468, 246] width 87 height 15
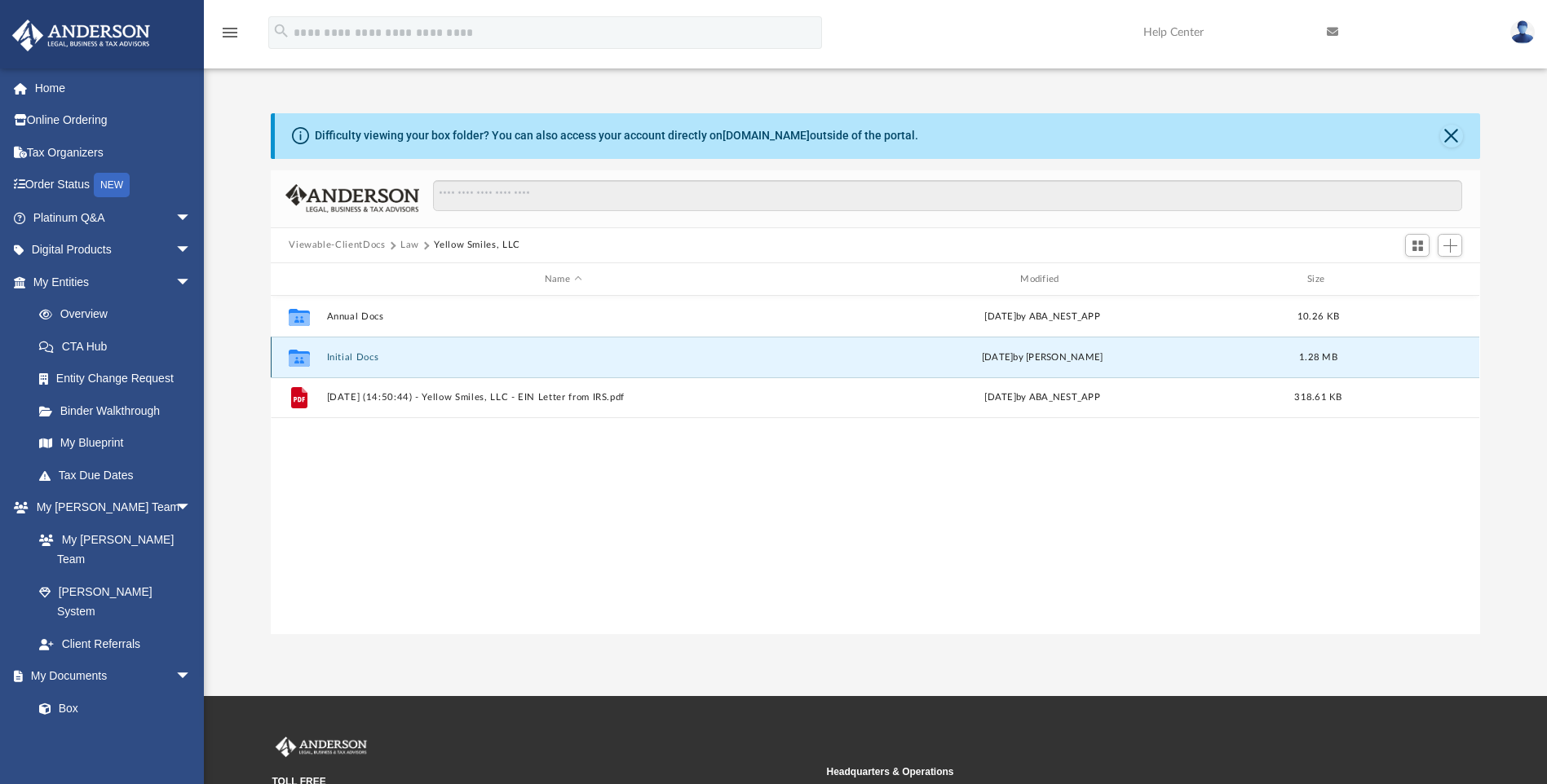
click at [330, 354] on button "Initial Docs" at bounding box center [563, 358] width 472 height 11
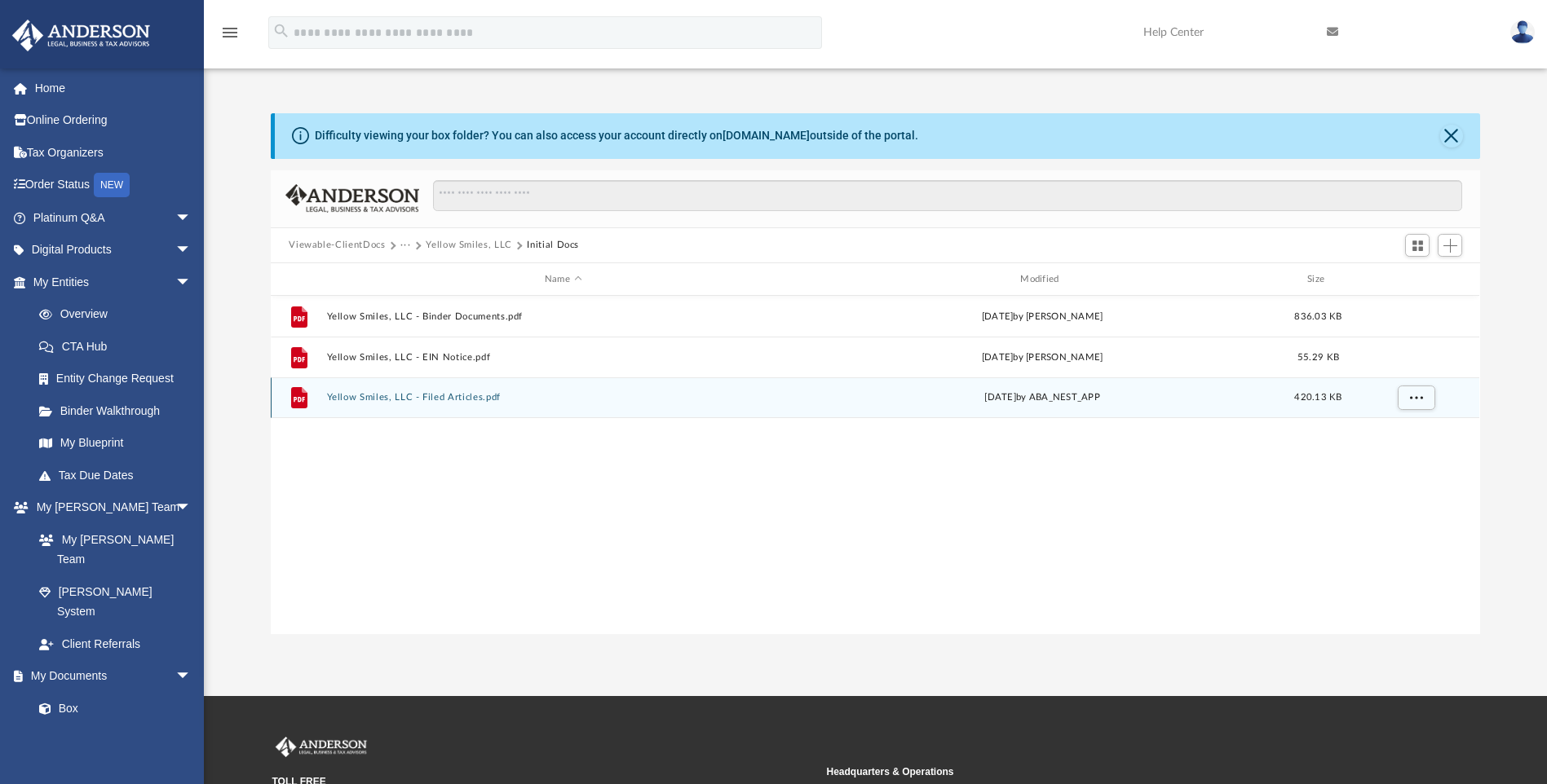
click at [451, 395] on button "Yellow Smiles, LLC - Filed Articles.pdf" at bounding box center [563, 398] width 472 height 11
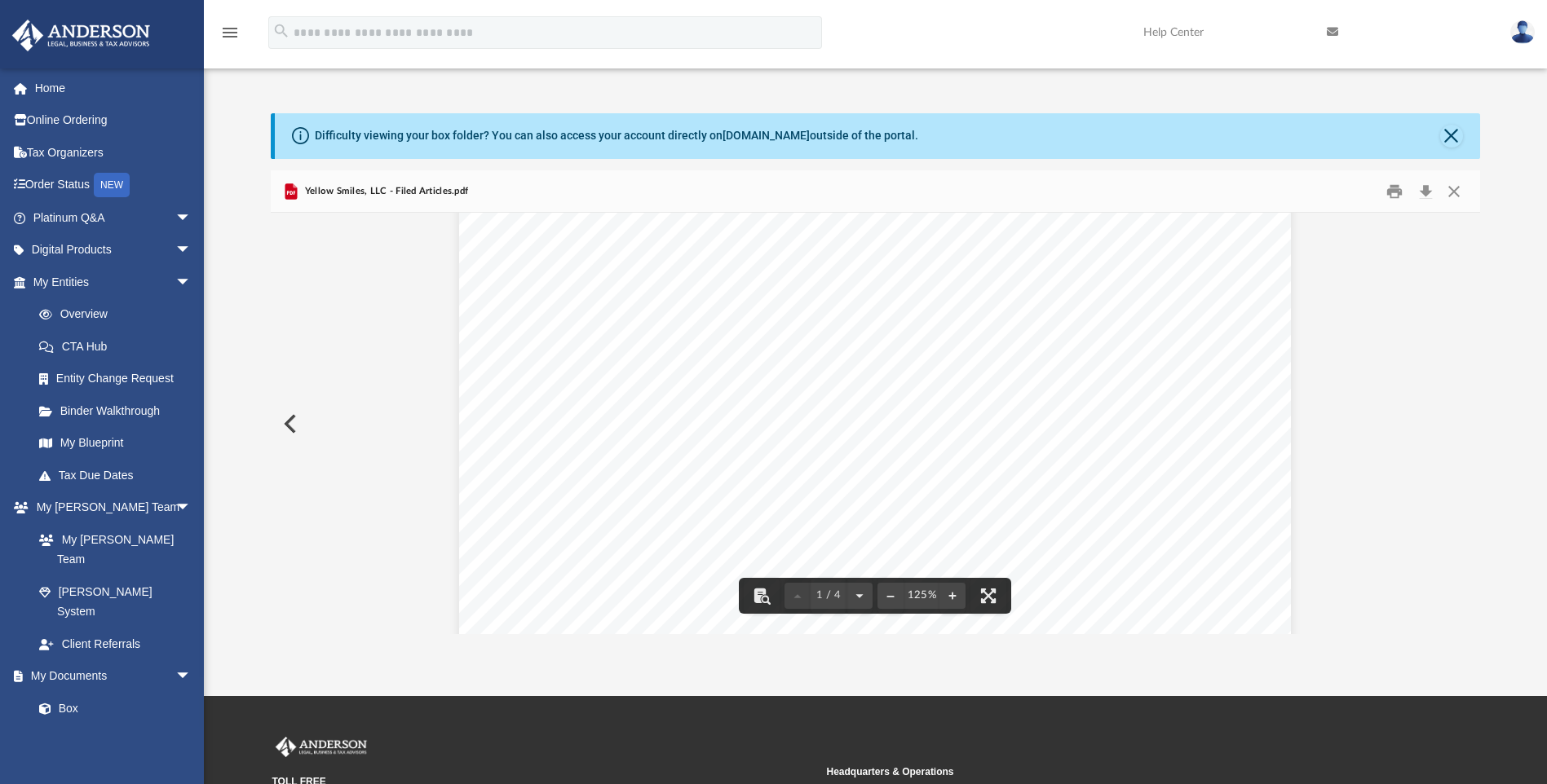
scroll to position [652, 0]
click at [1447, 194] on button "Close" at bounding box center [1454, 192] width 29 height 26
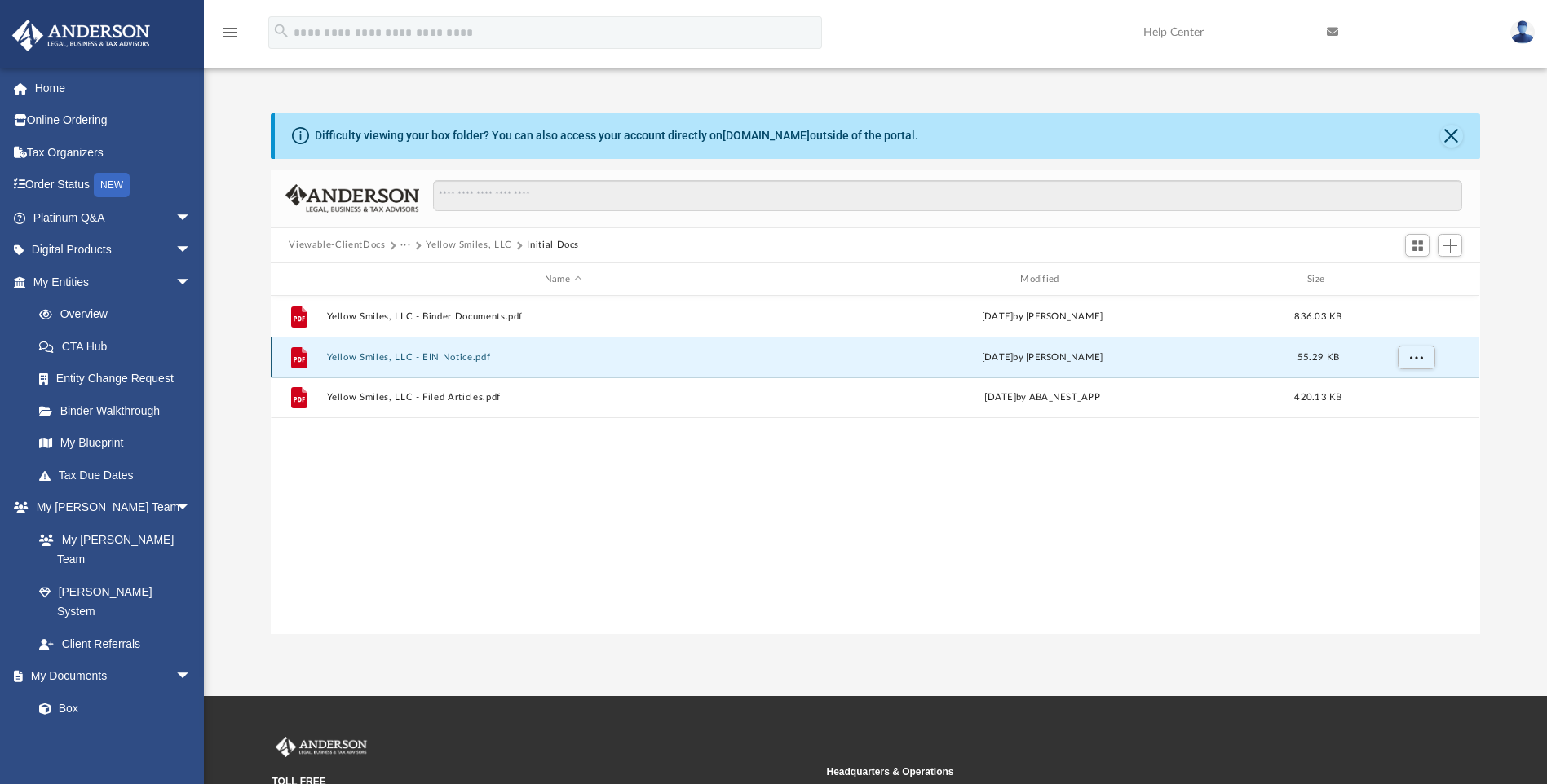
click at [468, 357] on button "Yellow Smiles, LLC - EIN Notice.pdf" at bounding box center [563, 358] width 472 height 11
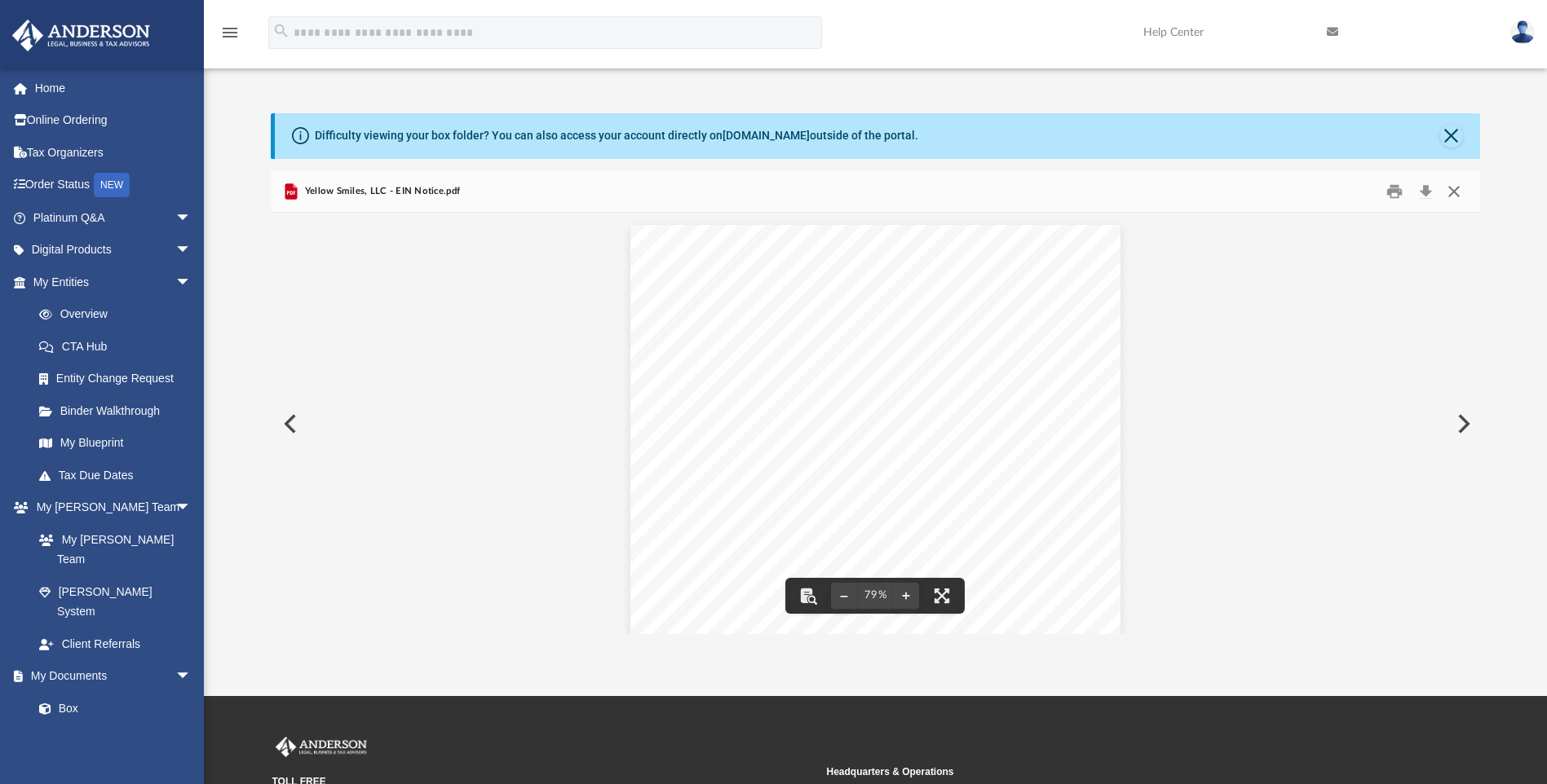
click at [1454, 192] on button "Close" at bounding box center [1454, 192] width 29 height 26
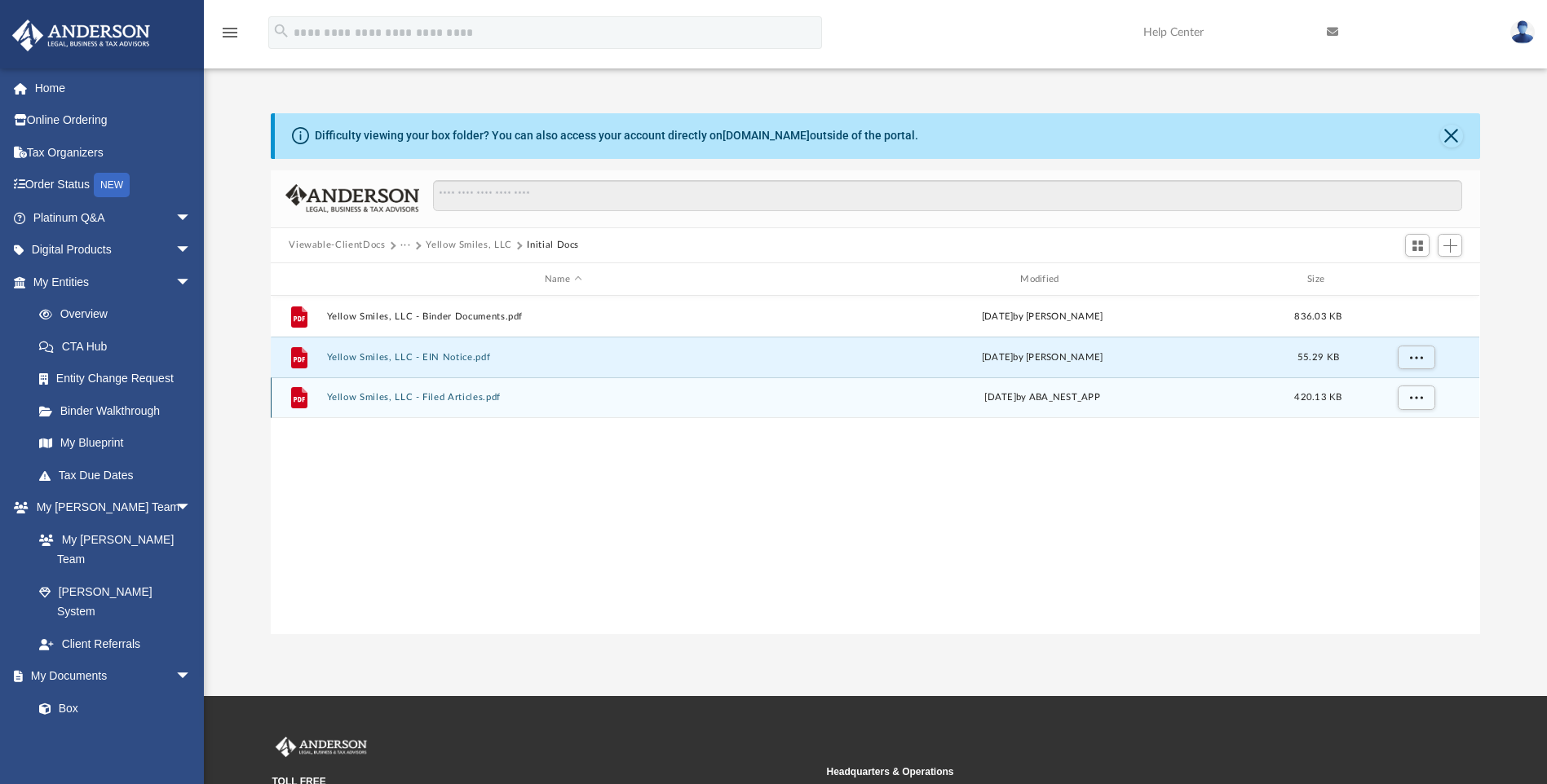
click at [406, 396] on button "Yellow Smiles, LLC - Filed Articles.pdf" at bounding box center [563, 398] width 472 height 11
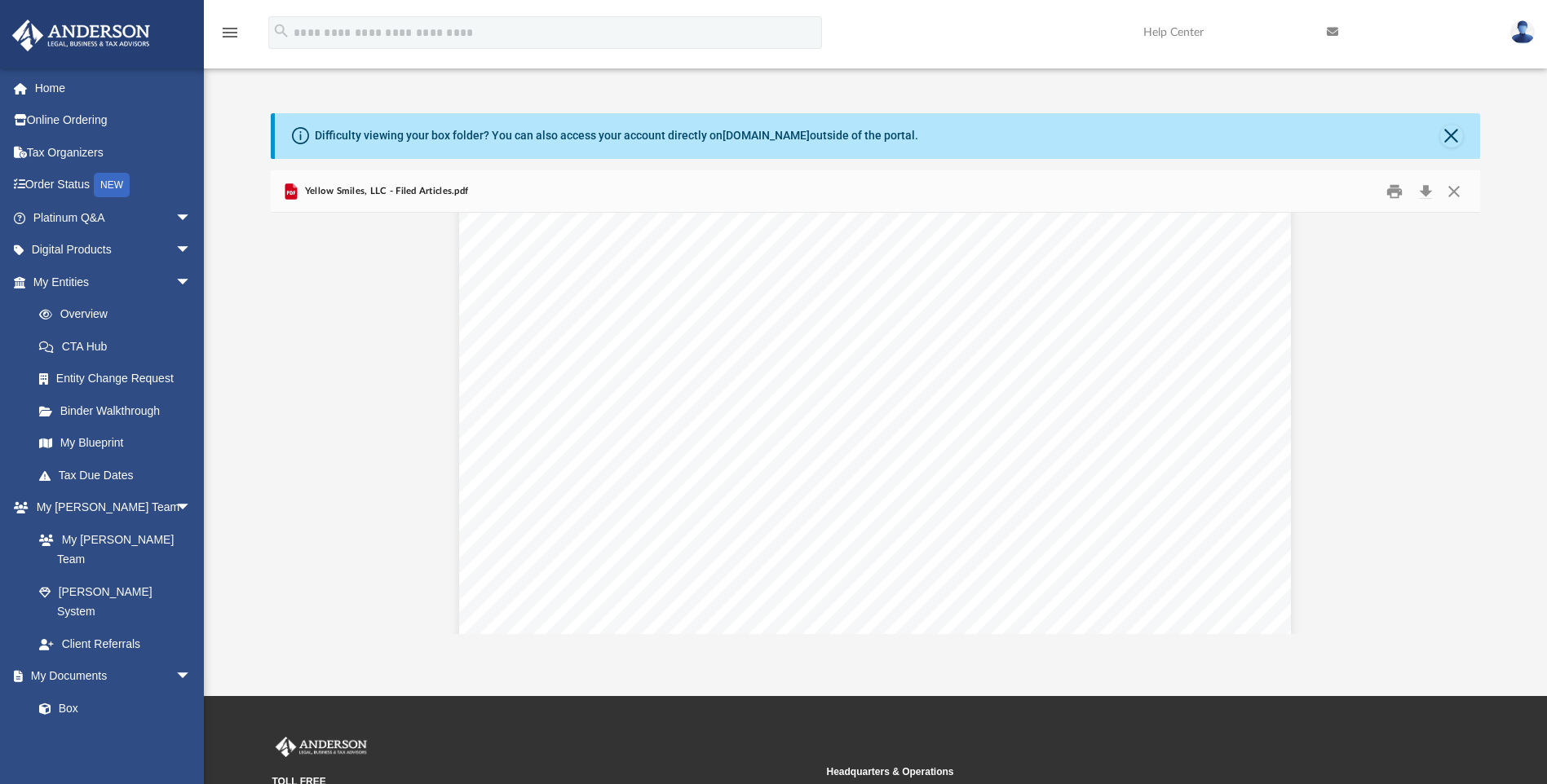
scroll to position [0, 0]
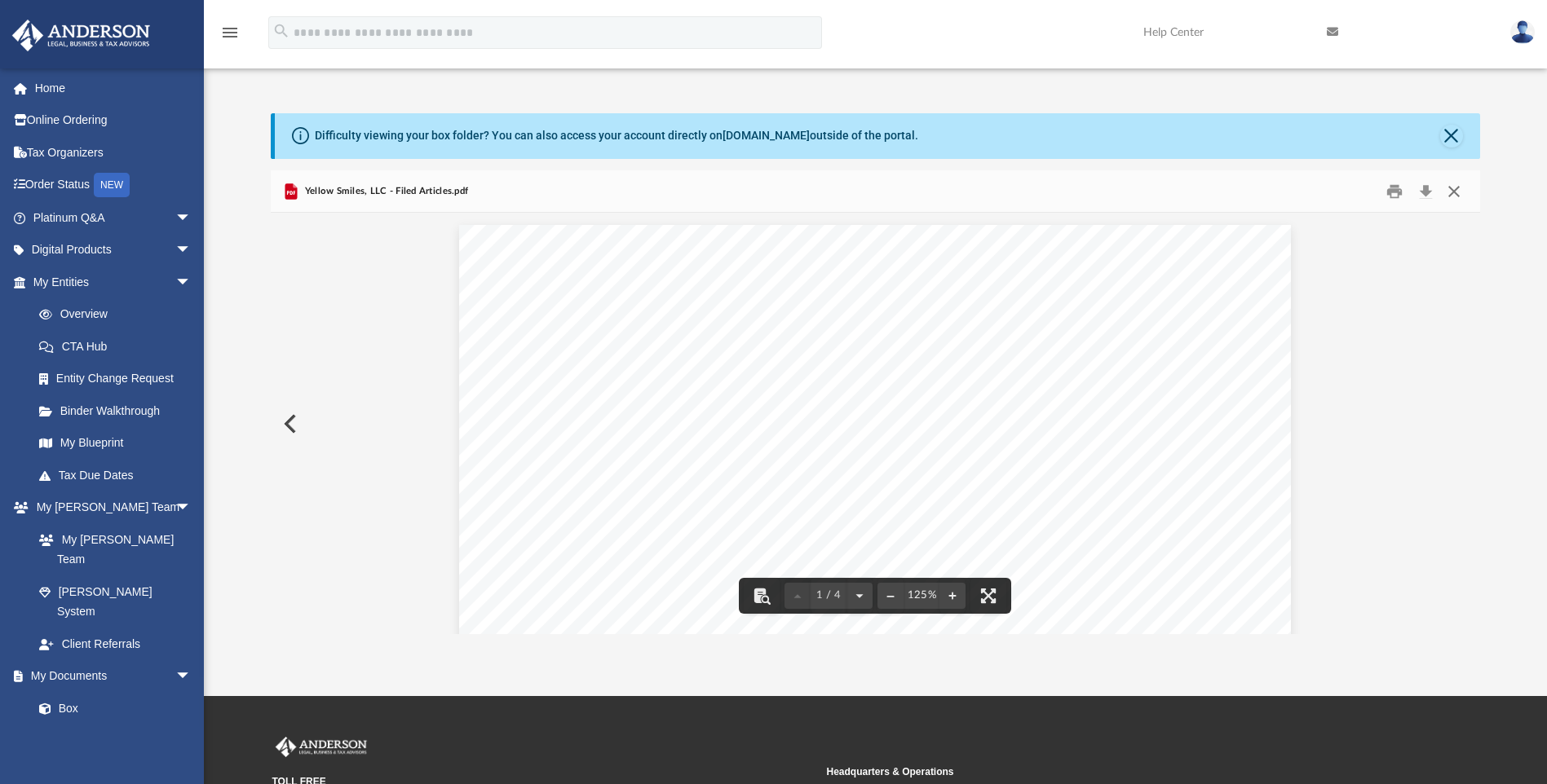
drag, startPoint x: 1458, startPoint y: 199, endPoint x: 1429, endPoint y: 228, distance: 41.0
click at [1458, 200] on button "Close" at bounding box center [1454, 192] width 29 height 26
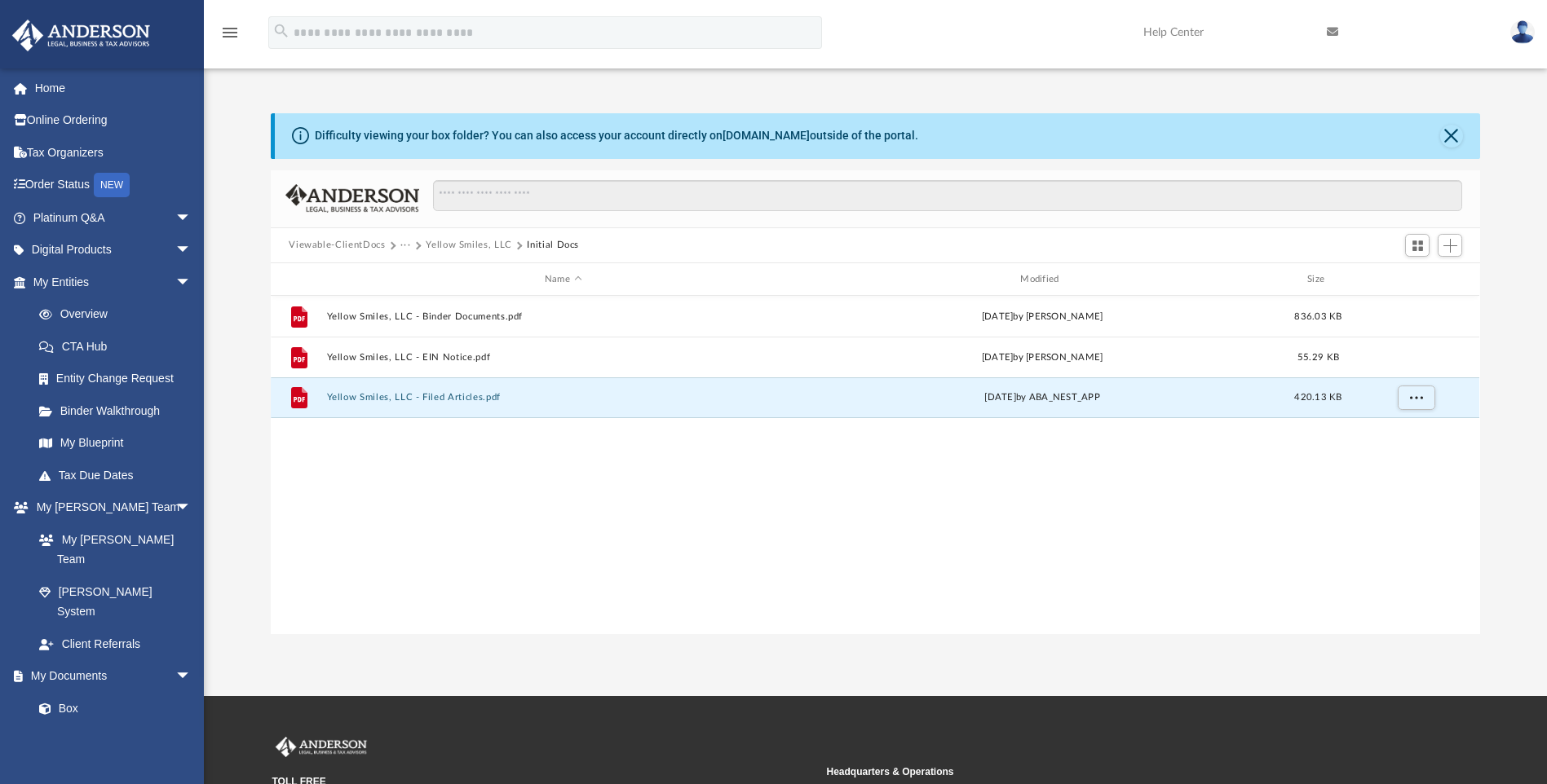
click at [487, 247] on button "Yellow Smiles, LLC" at bounding box center [468, 246] width 87 height 15
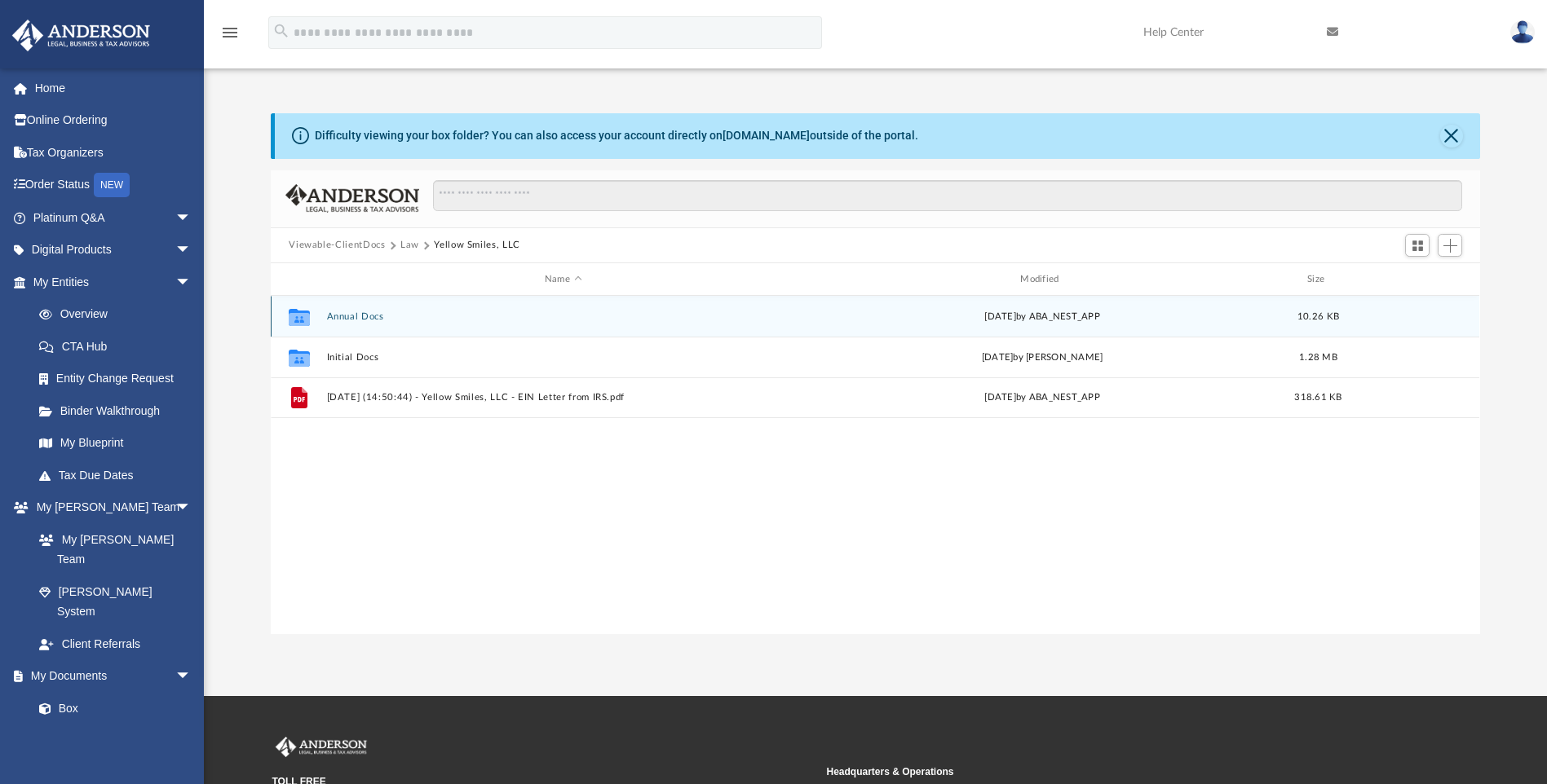
click at [332, 319] on button "Annual Docs" at bounding box center [563, 317] width 472 height 11
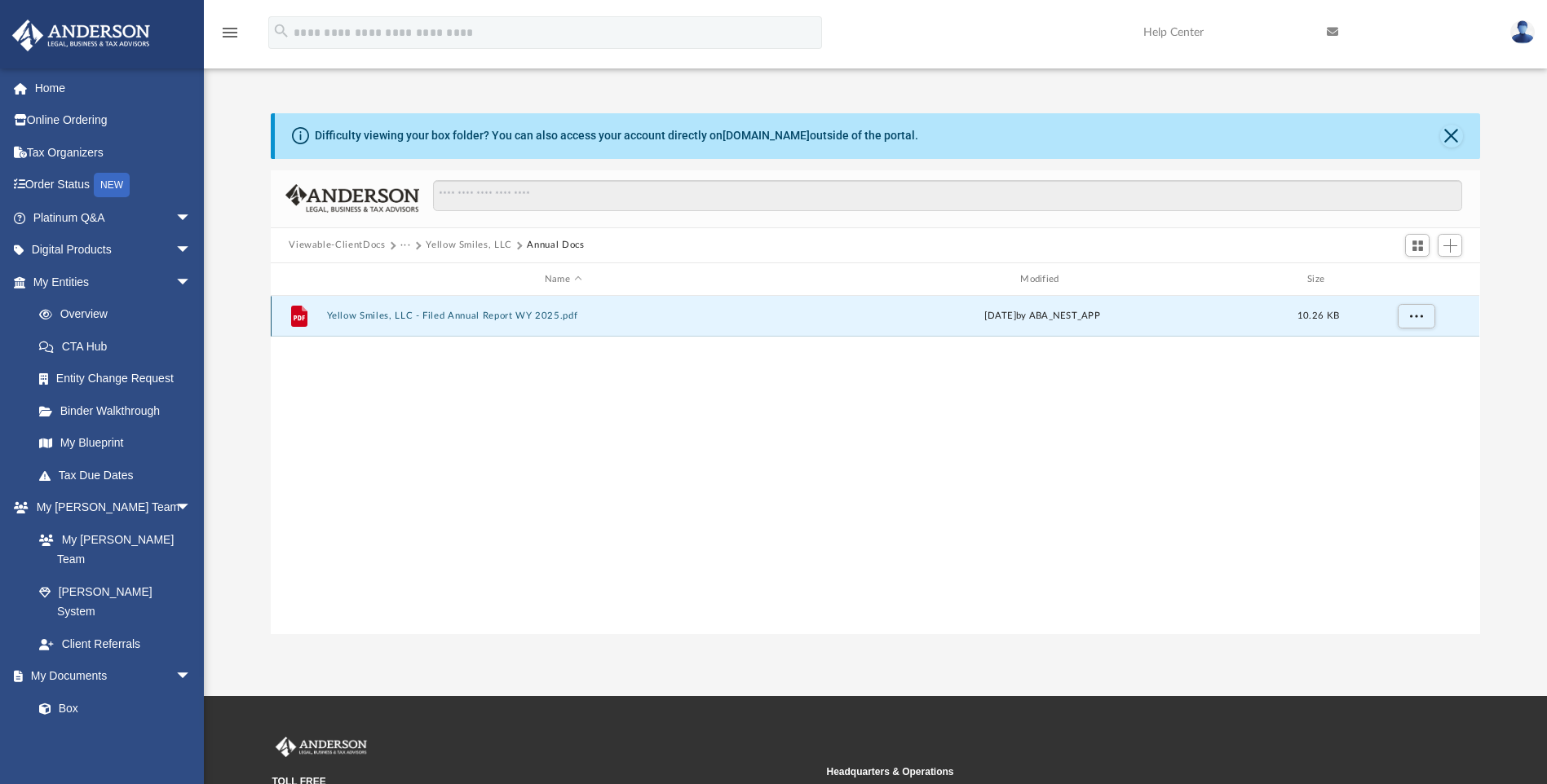
click at [423, 317] on button "Yellow Smiles, LLC - Filed Annual Report WY 2025.pdf" at bounding box center [563, 317] width 472 height 11
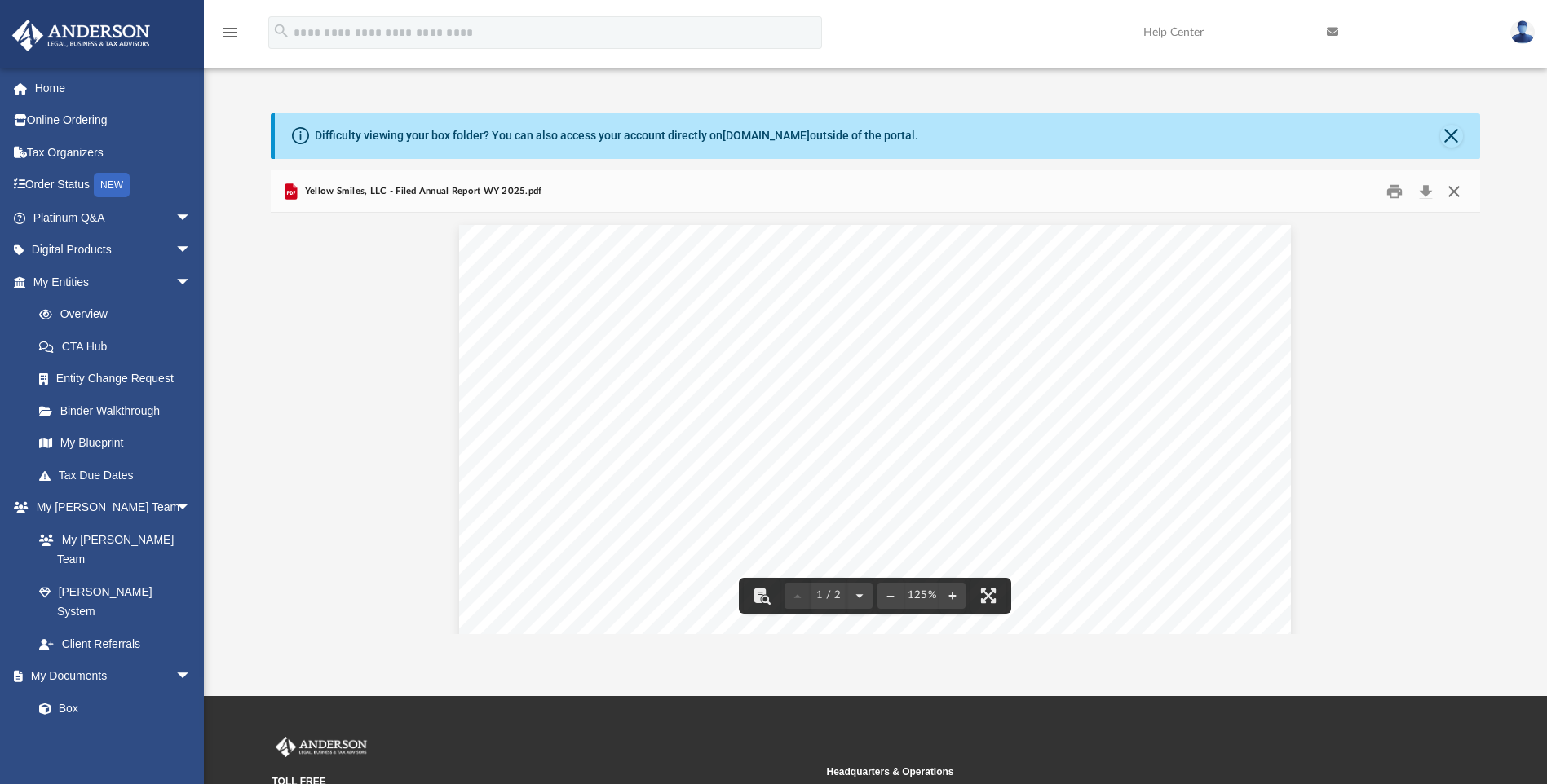
click at [1456, 196] on button "Close" at bounding box center [1454, 192] width 29 height 26
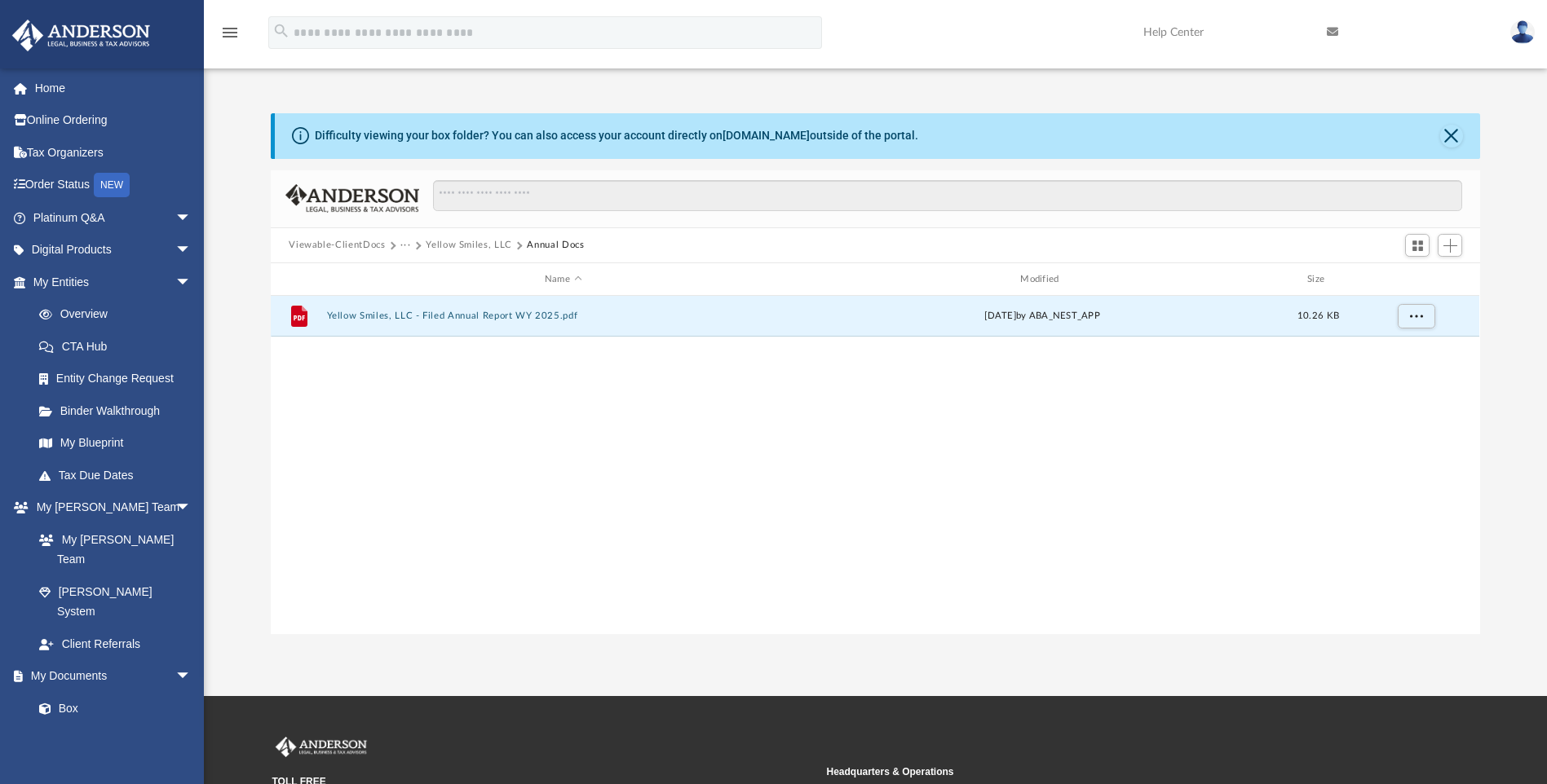
click at [487, 241] on button "Yellow Smiles, LLC" at bounding box center [468, 246] width 87 height 15
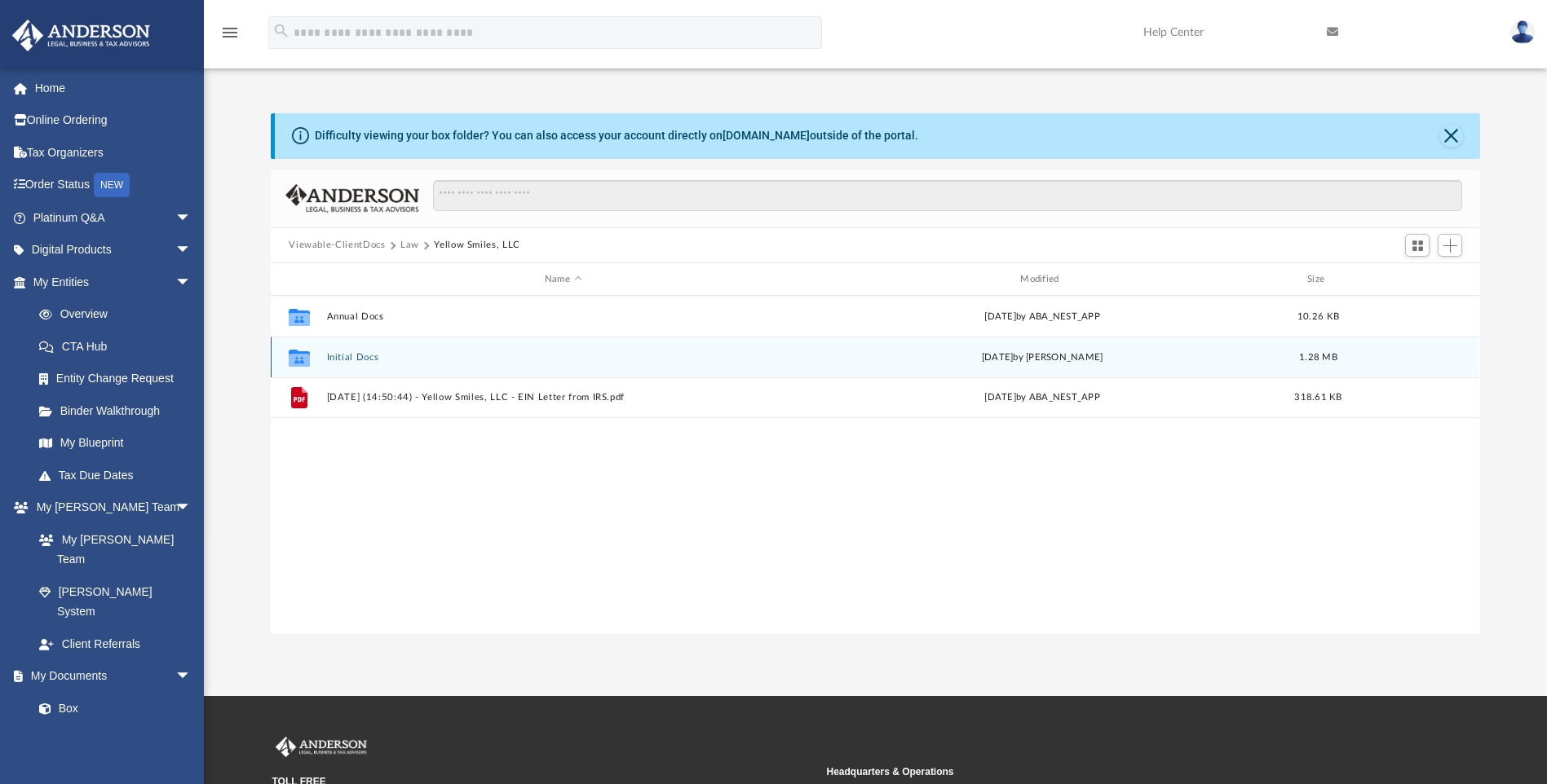
click at [353, 353] on button "Initial Docs" at bounding box center [563, 358] width 472 height 11
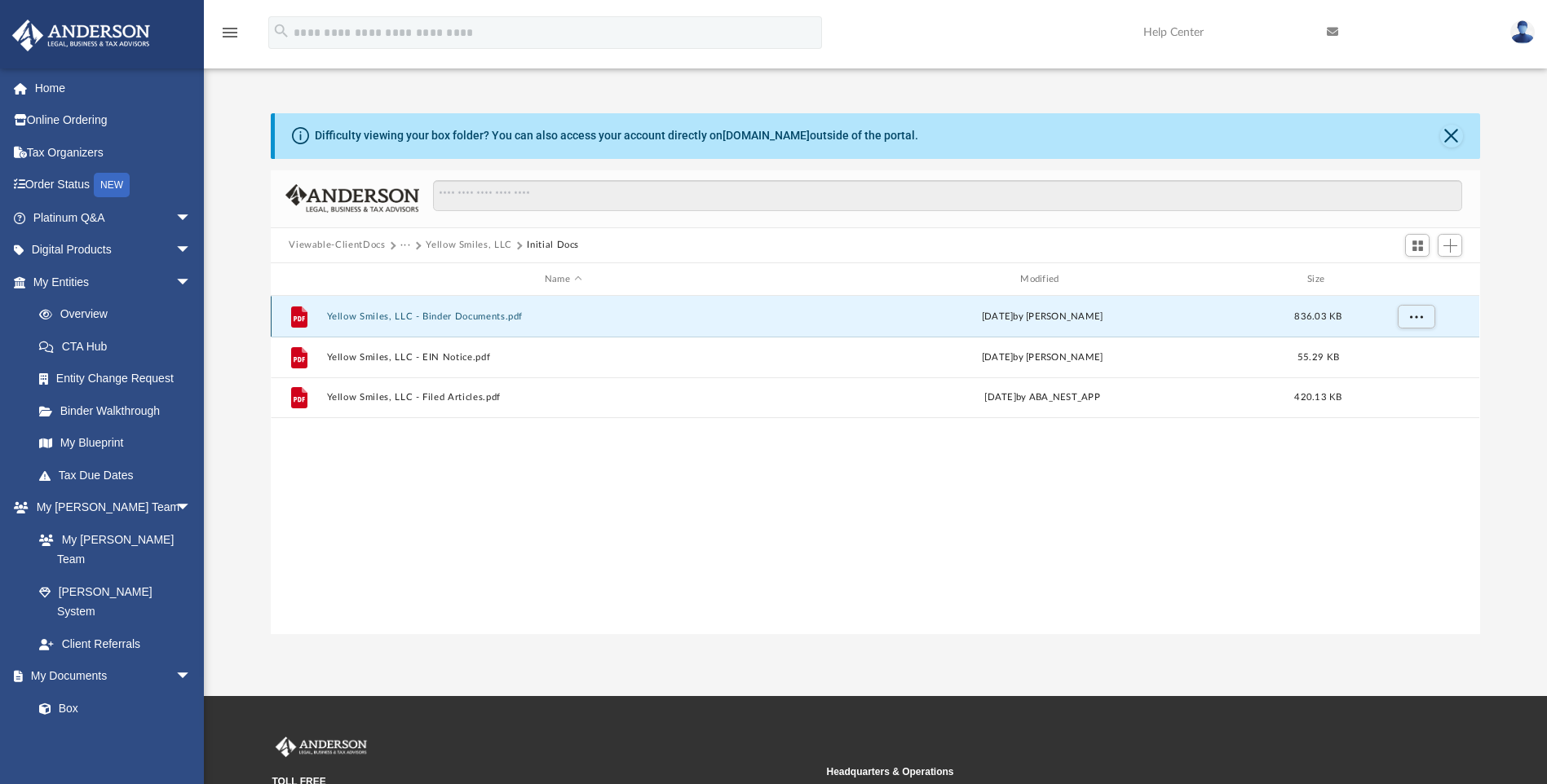
click at [475, 317] on button "Yellow Smiles, LLC - Binder Documents.pdf" at bounding box center [563, 317] width 472 height 11
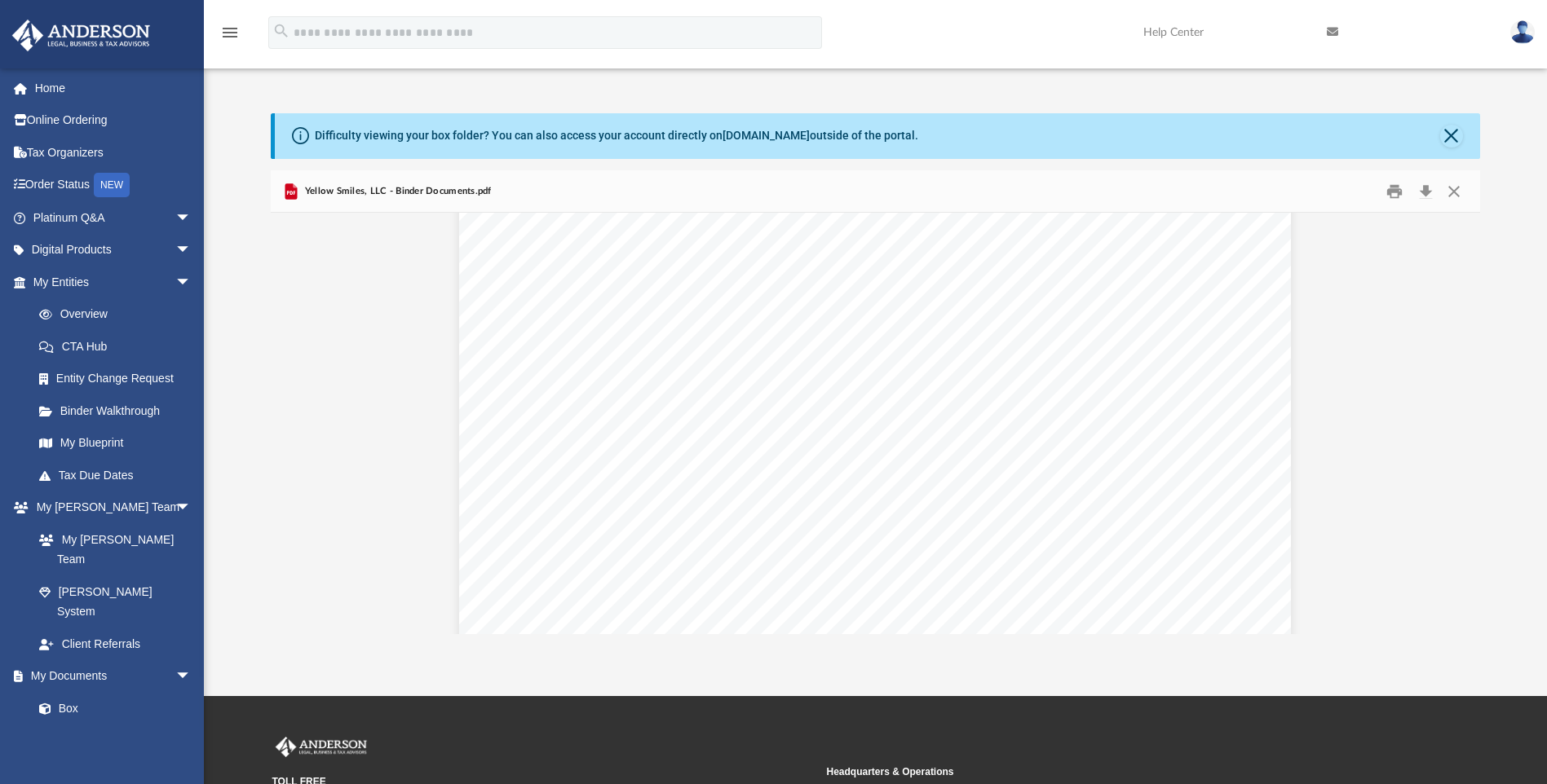
scroll to position [3912, 0]
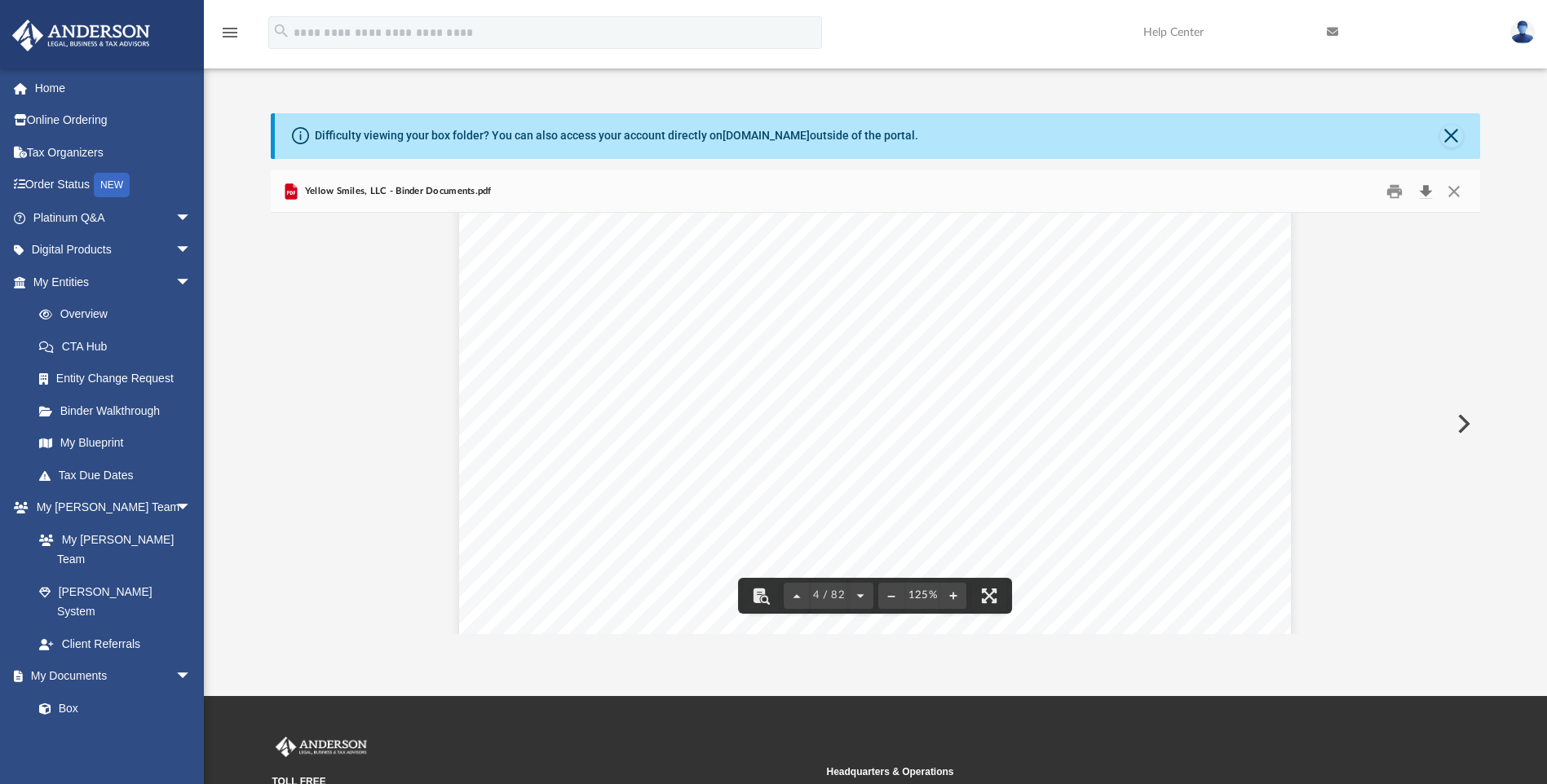
click at [1424, 188] on button "Download" at bounding box center [1426, 192] width 29 height 26
